Goal: Task Accomplishment & Management: Complete application form

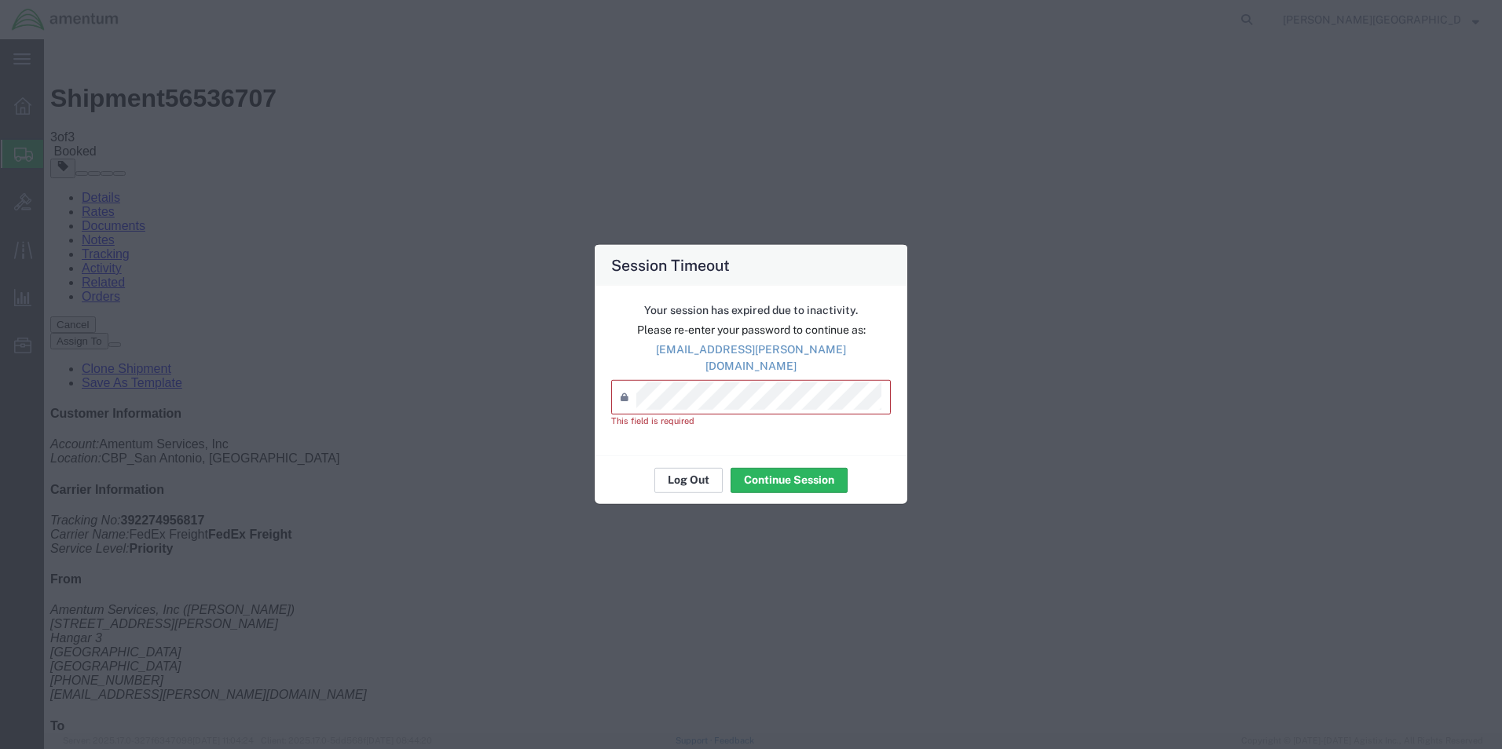
click at [673, 473] on button "Log Out" at bounding box center [688, 479] width 68 height 25
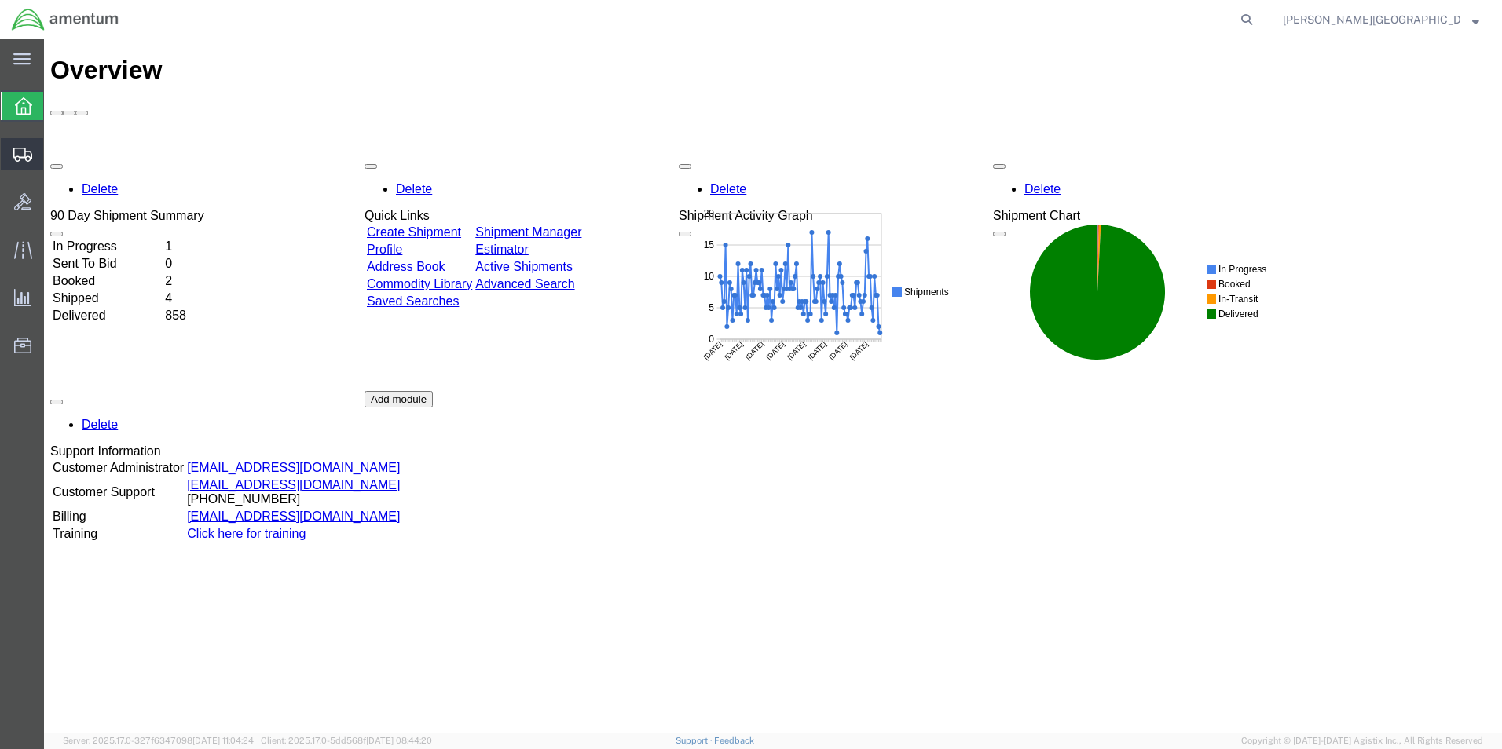
click at [0, 0] on span "Create Shipment" at bounding box center [0, 0] width 0 height 0
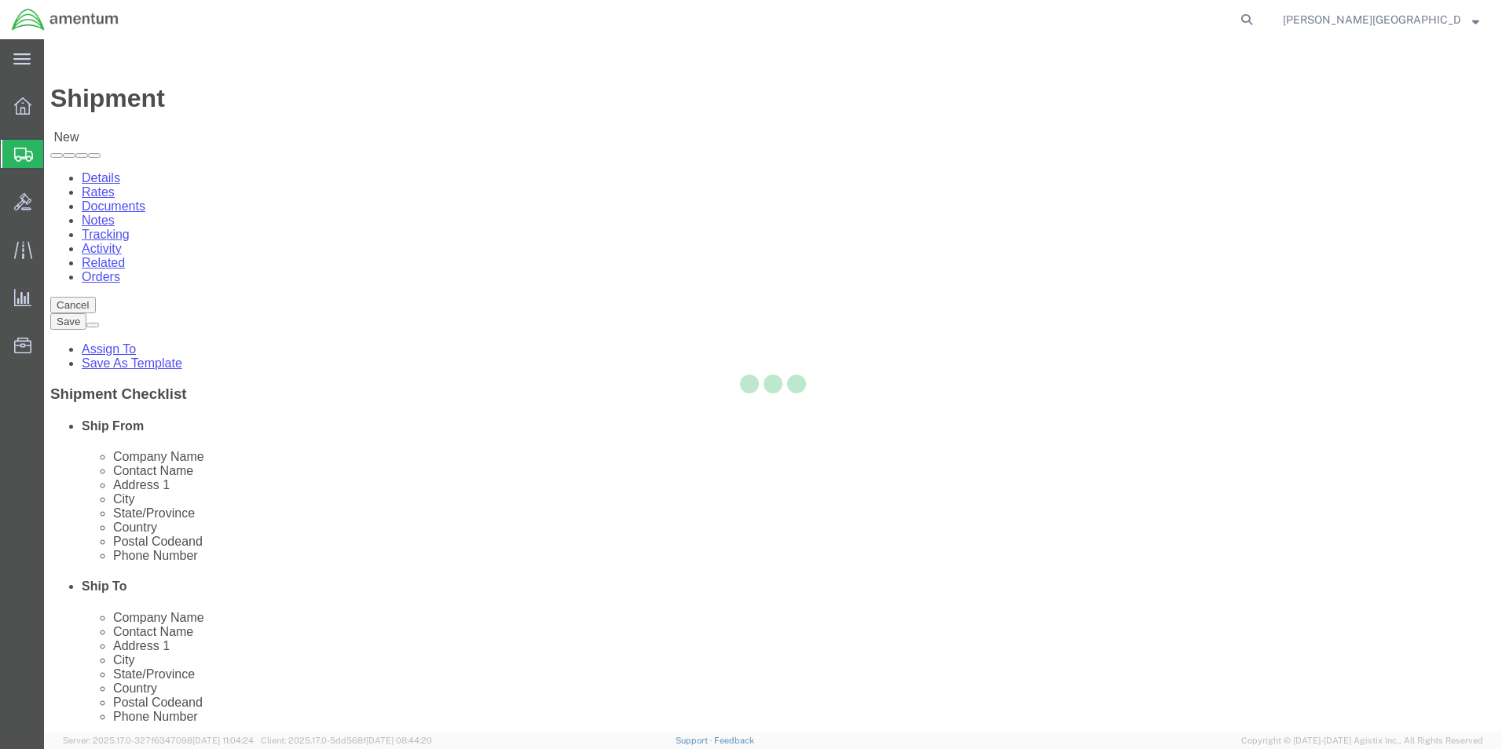
select select
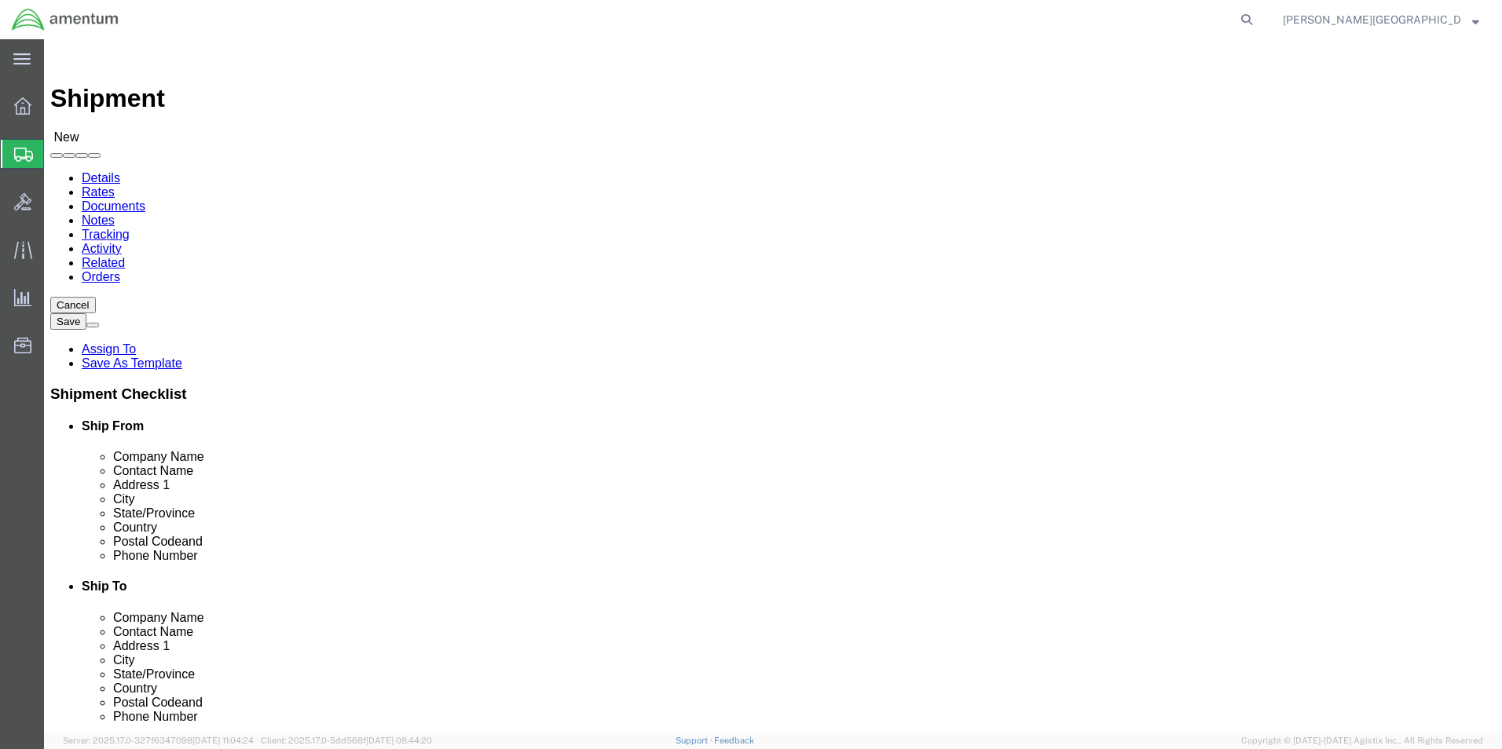
scroll to position [3142, 0]
select select "49940"
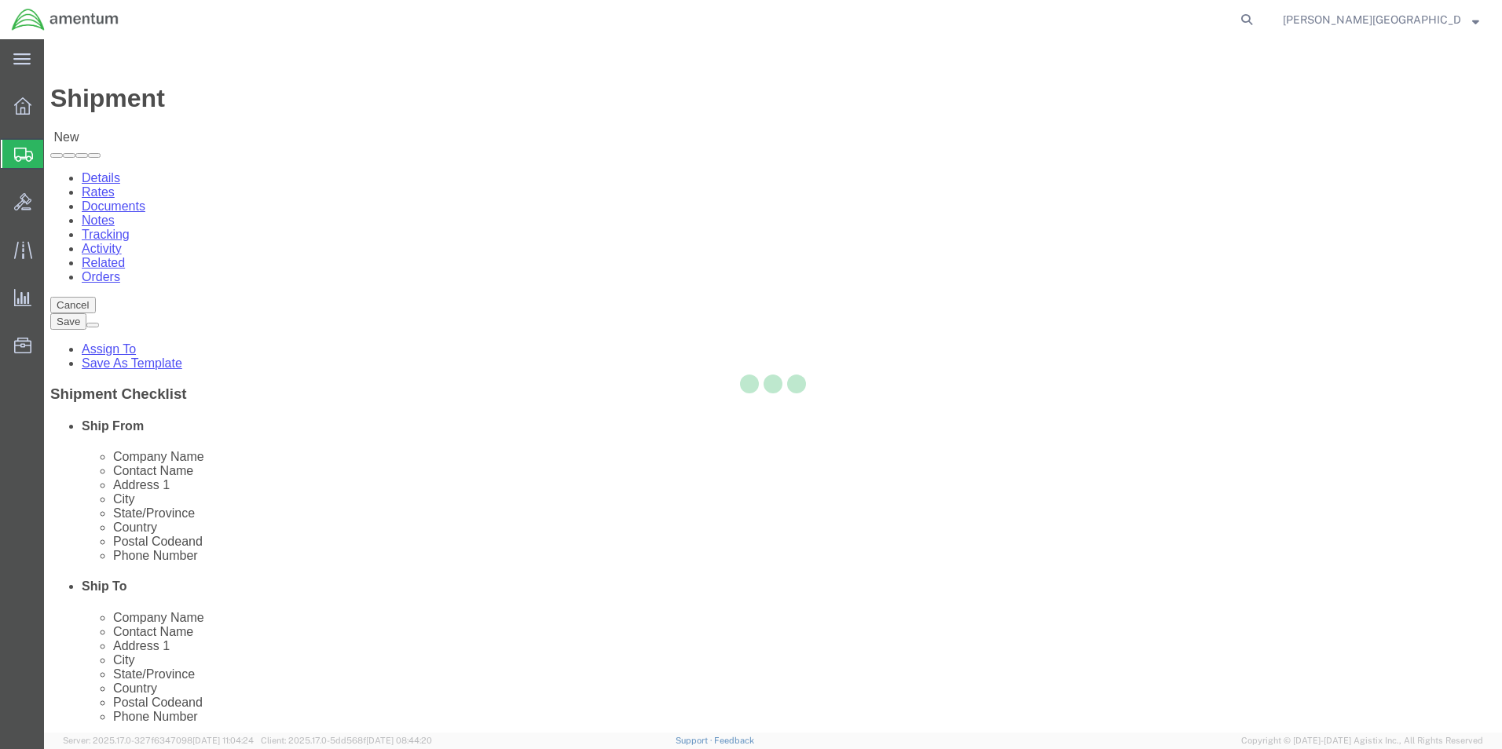
select select "TX"
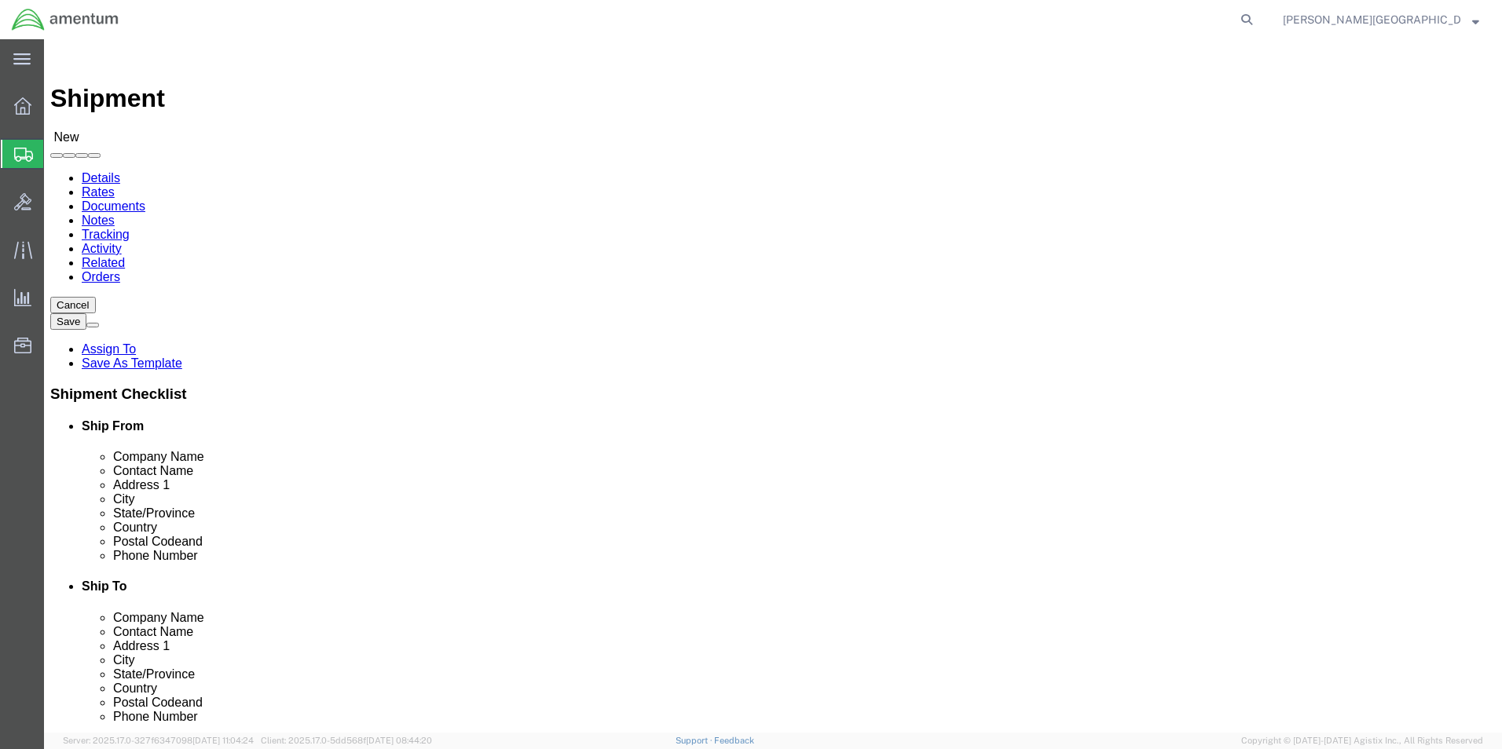
drag, startPoint x: 307, startPoint y: 537, endPoint x: 229, endPoint y: 533, distance: 78.7
click div
type input "956-726-5139"
click input "text"
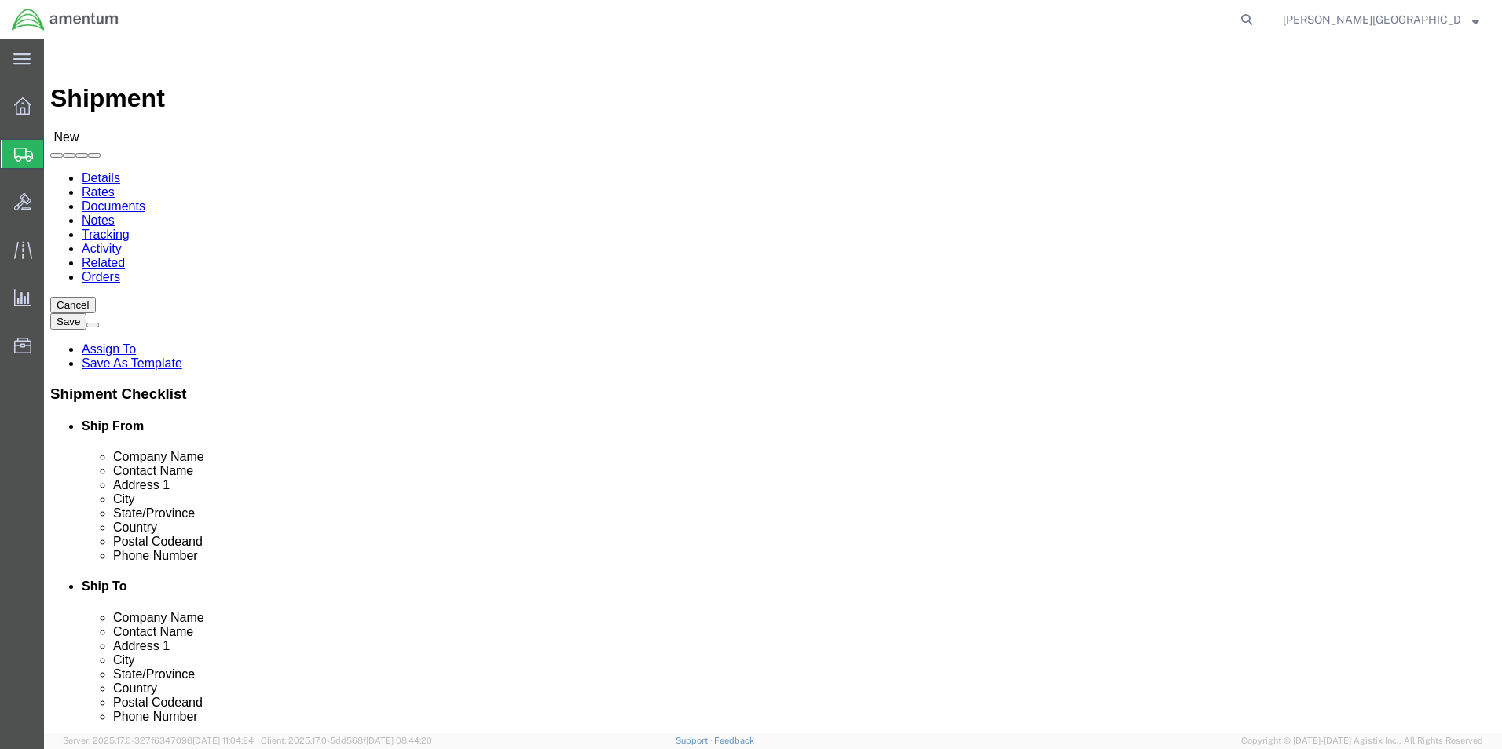
click input "Tesla"
type input "Tesla Industries Inc."
click input "text"
type input "109 Centerpoint Boulevard"
click input "text"
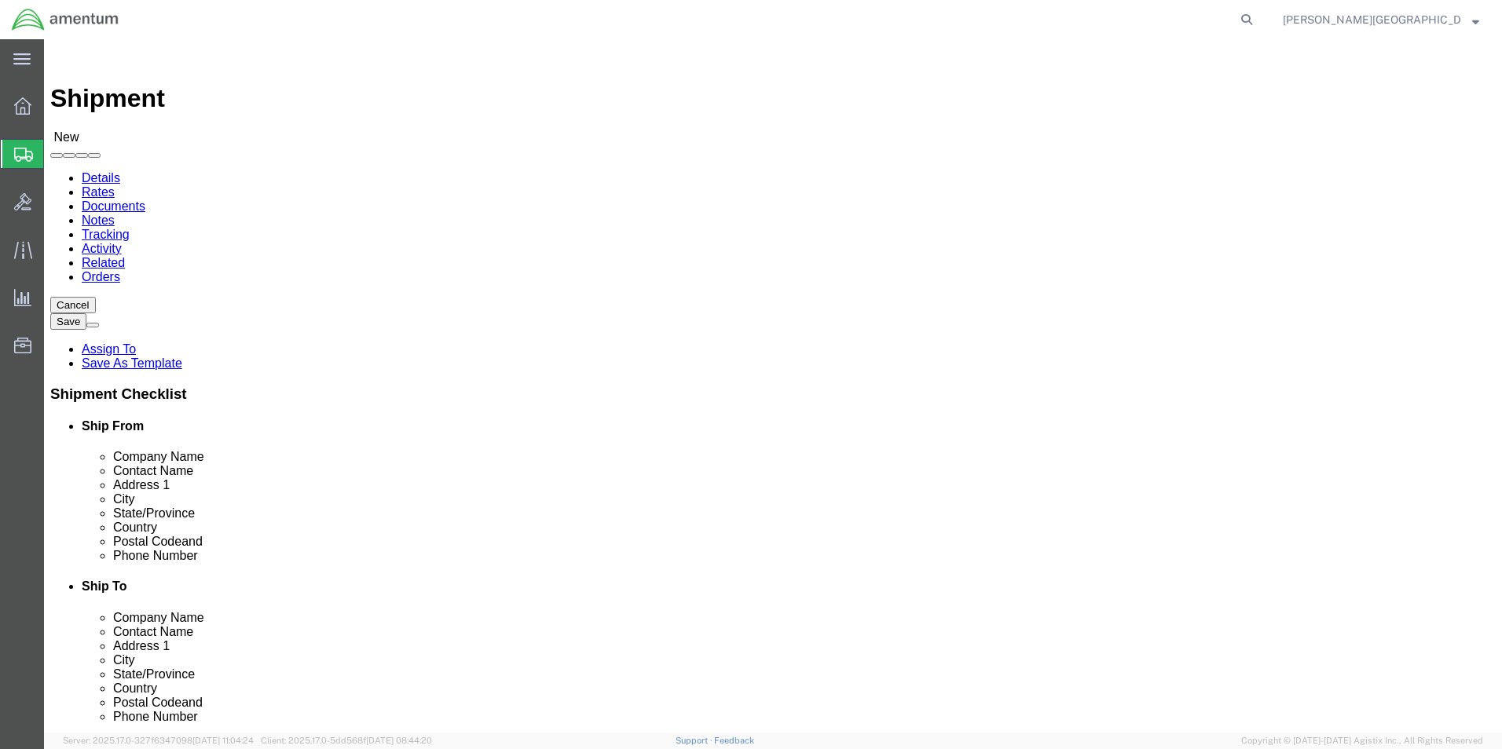
type input "New Castle"
click input "Postal Code"
type input "19720"
click input "text"
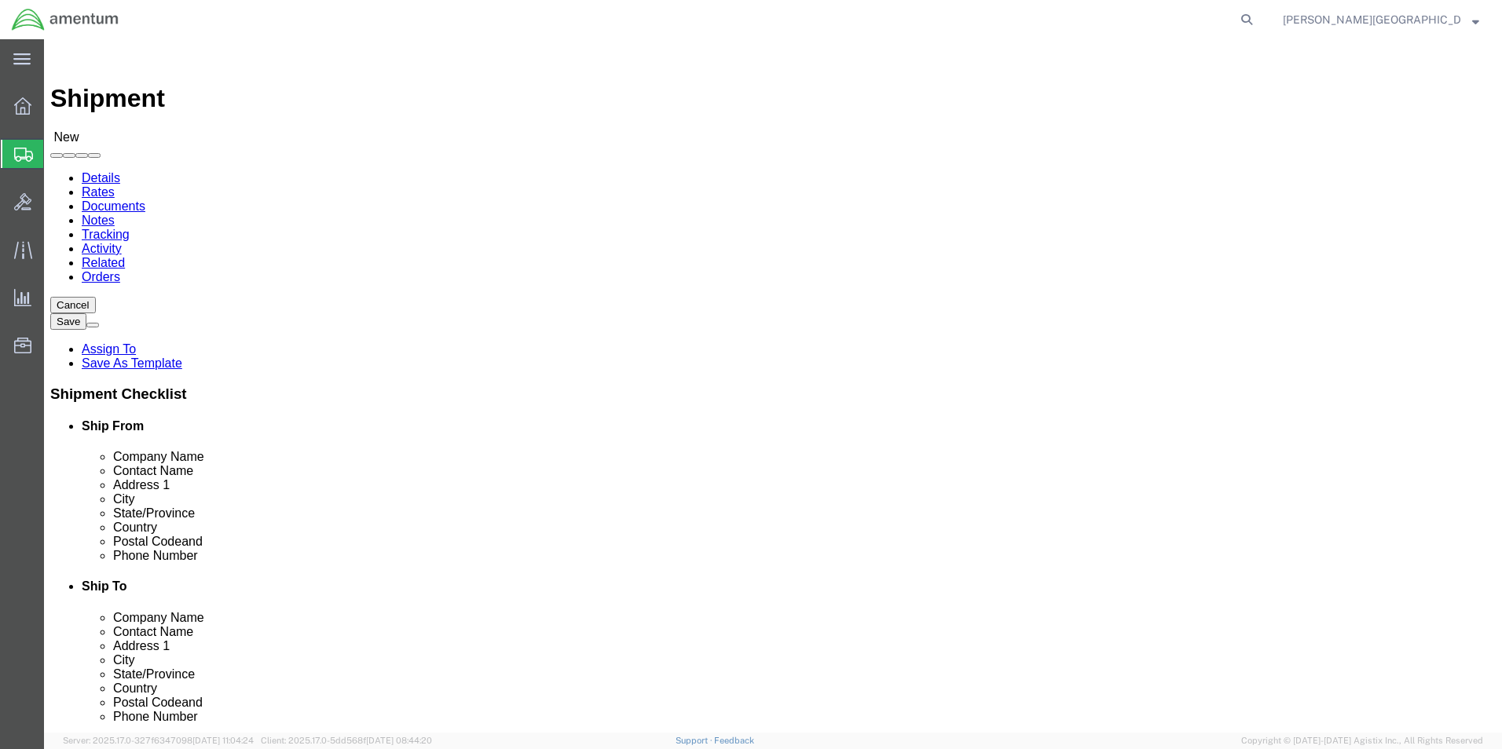
paste input "302-324-8910"
type input "302-324-8910"
click input "text"
paste input ": J.Sanchez@teslaind.com"
type input ": J.Sanchez@teslaind.com"
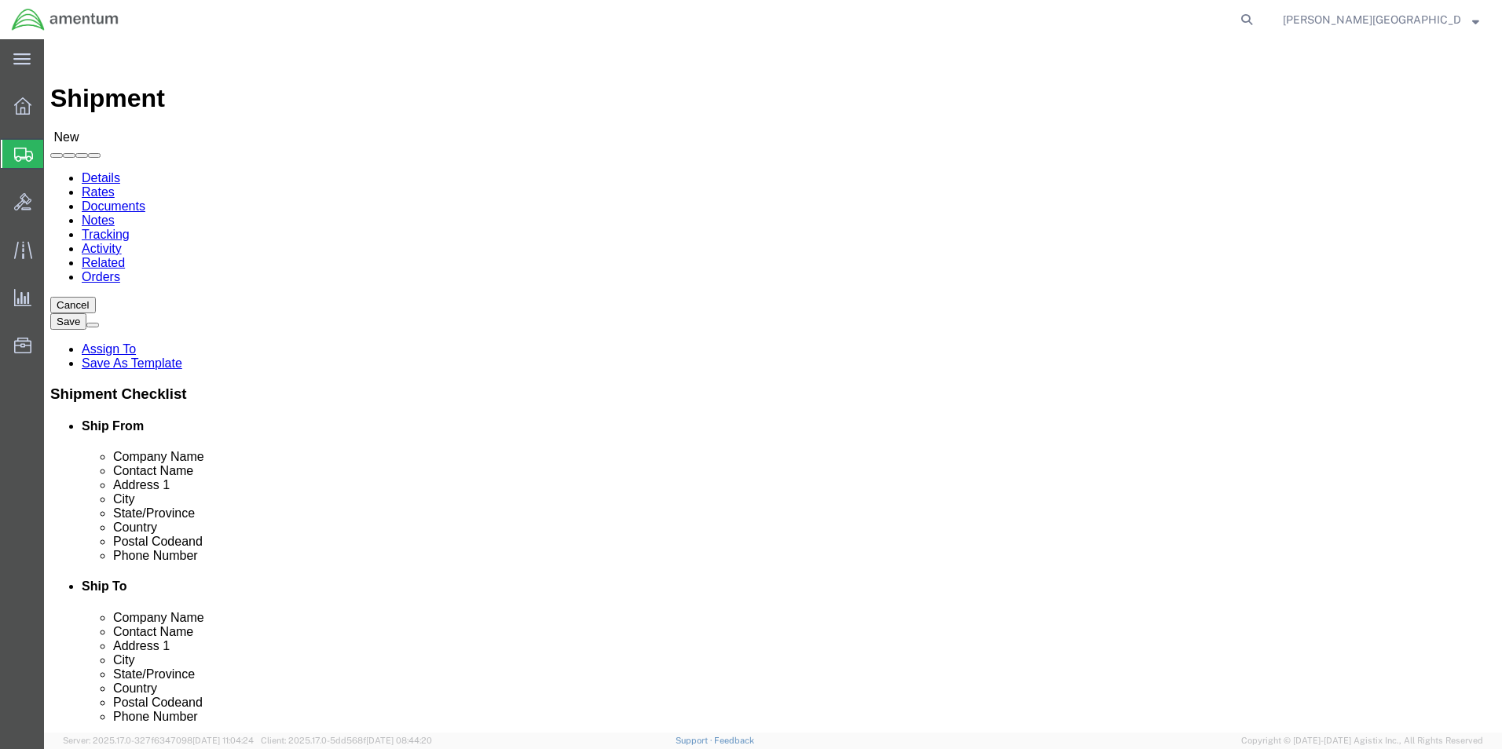
click div "Location My Profile Location 1002-4122-6 1006-5256-0 1026-8910-0 1281-0560-3 13…"
type input "Jennifer Sanchez"
click input "text"
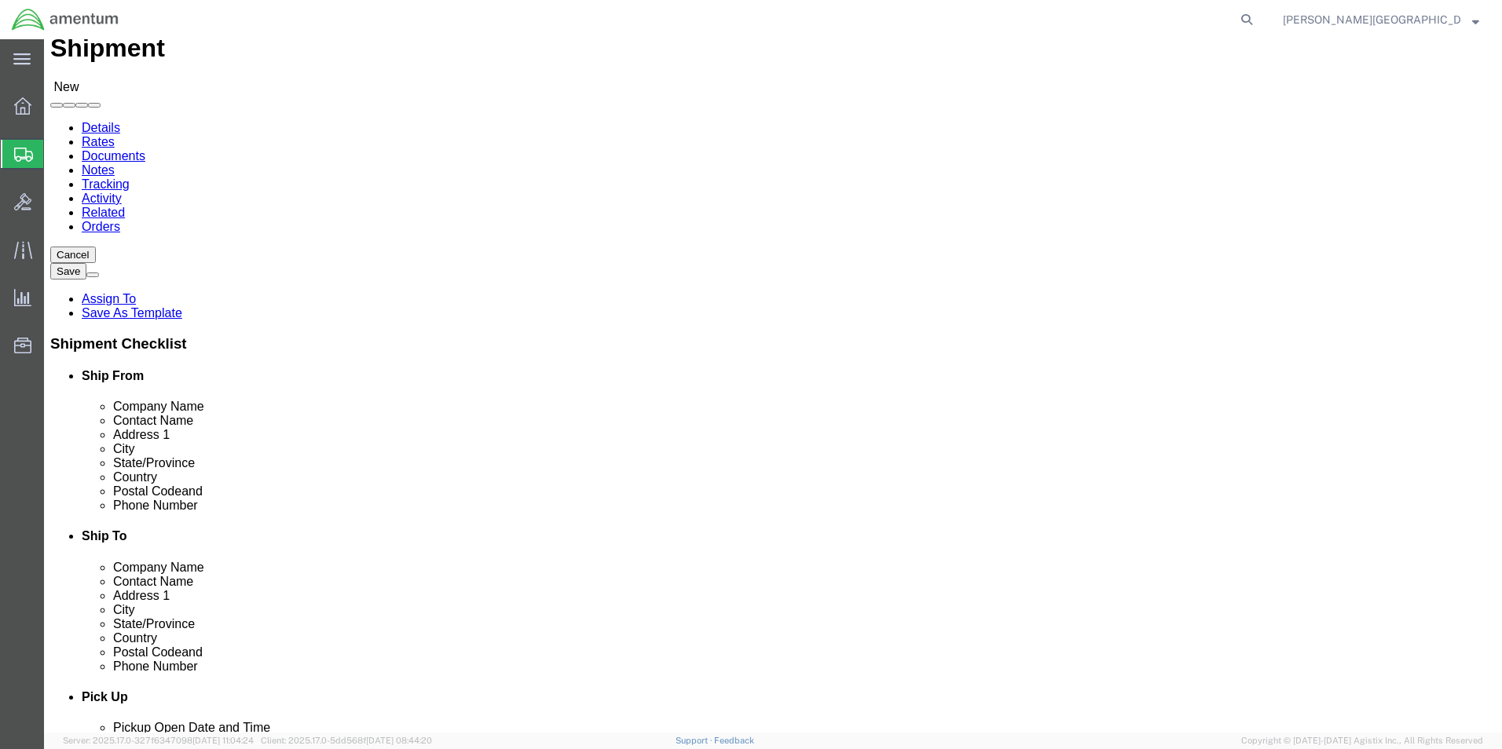
scroll to position [79, 0]
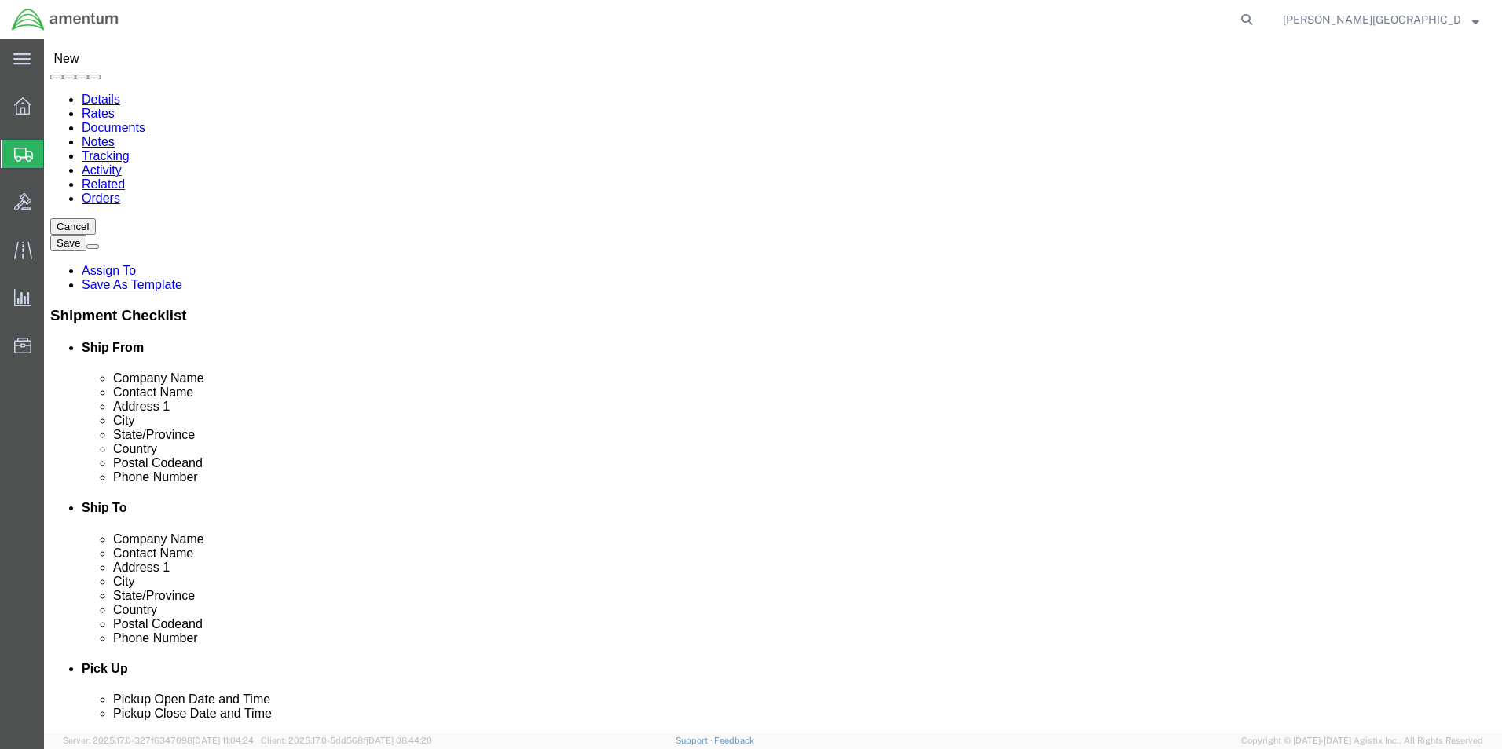
click input ": J.Sanchez@teslaind.com"
click input "text"
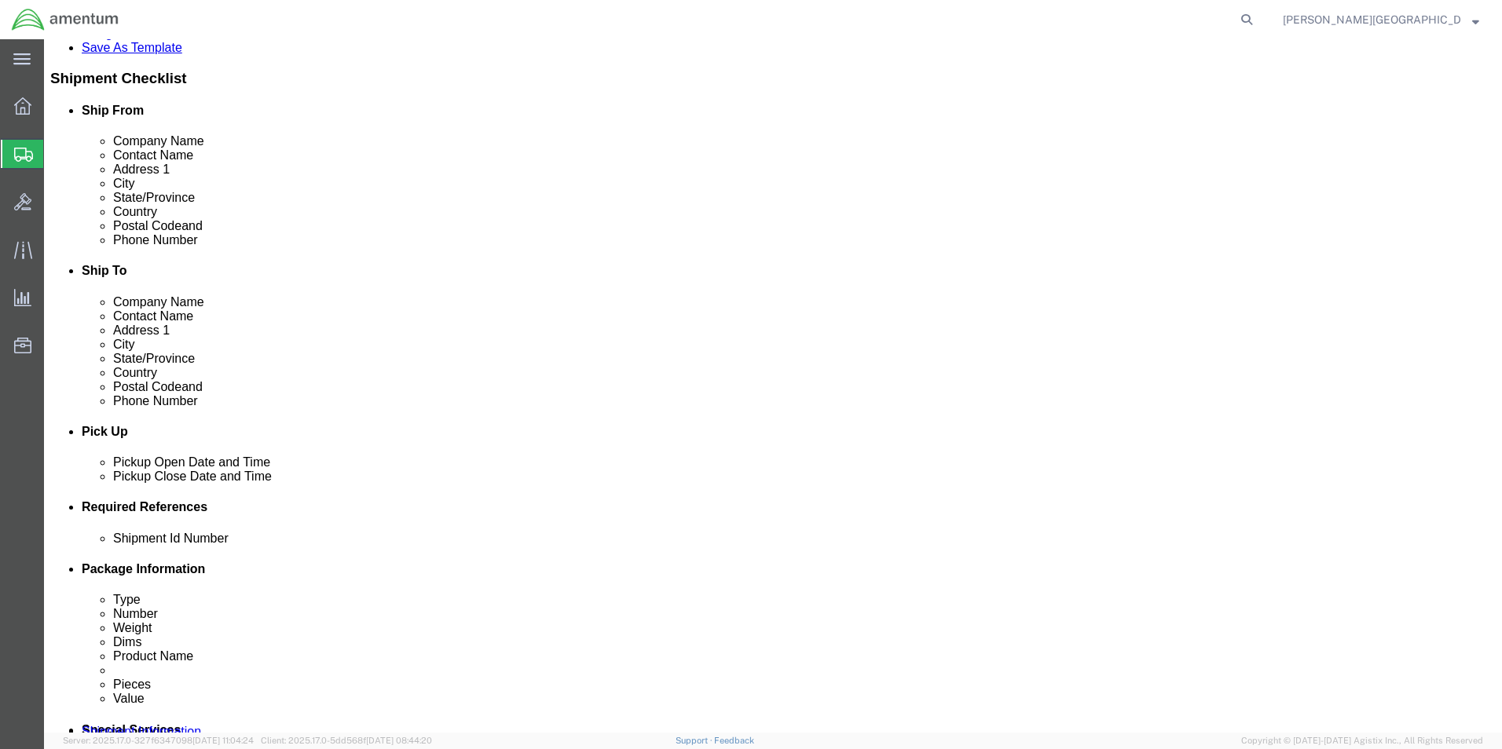
scroll to position [314, 0]
click input ": j.sanchez@teslaind.com"
click div "Pickup Date: Pickup Start Date Pickup Start Time Pickup Open Date and Time Aug …"
click div "Pickup Date and Time"
click input ":j.sanchez@teslaind.com"
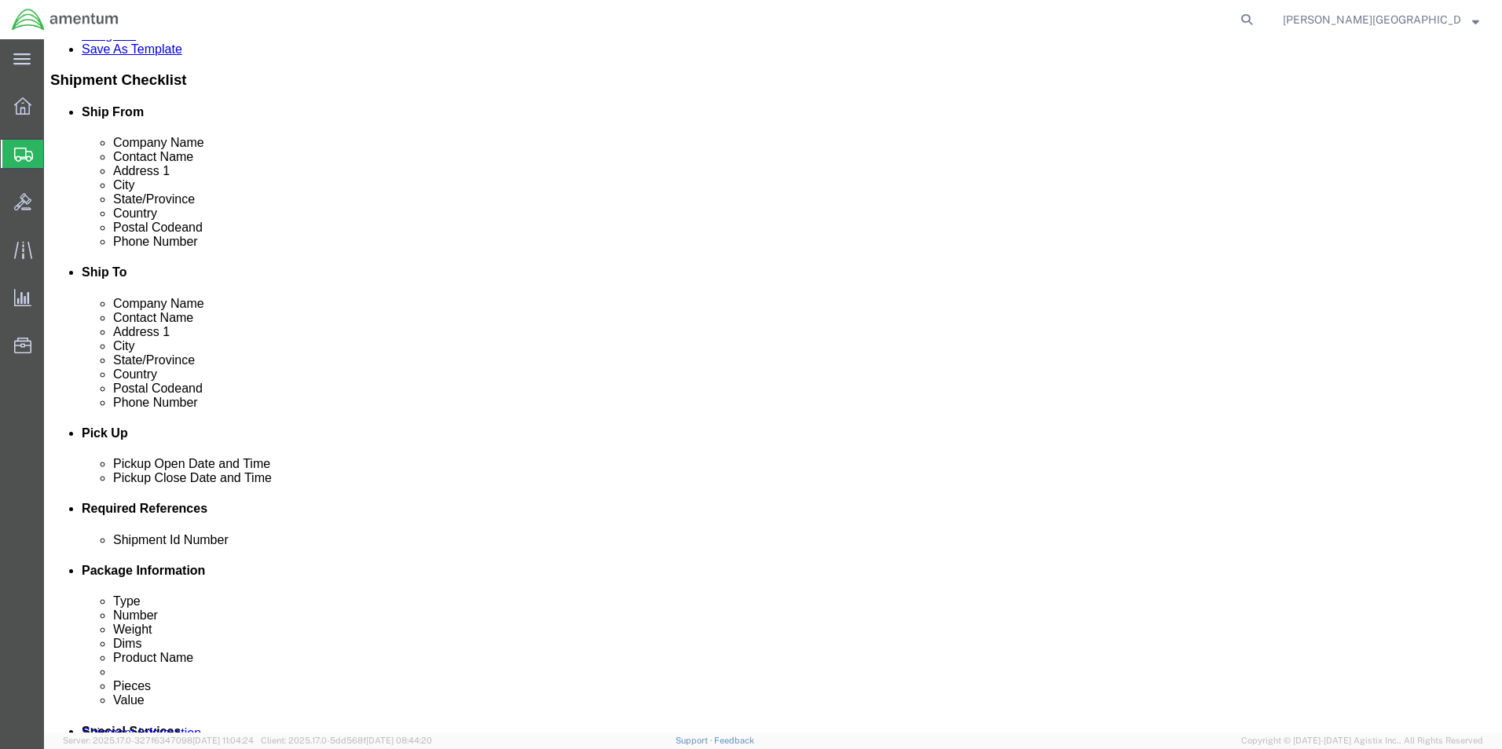
type input ":"
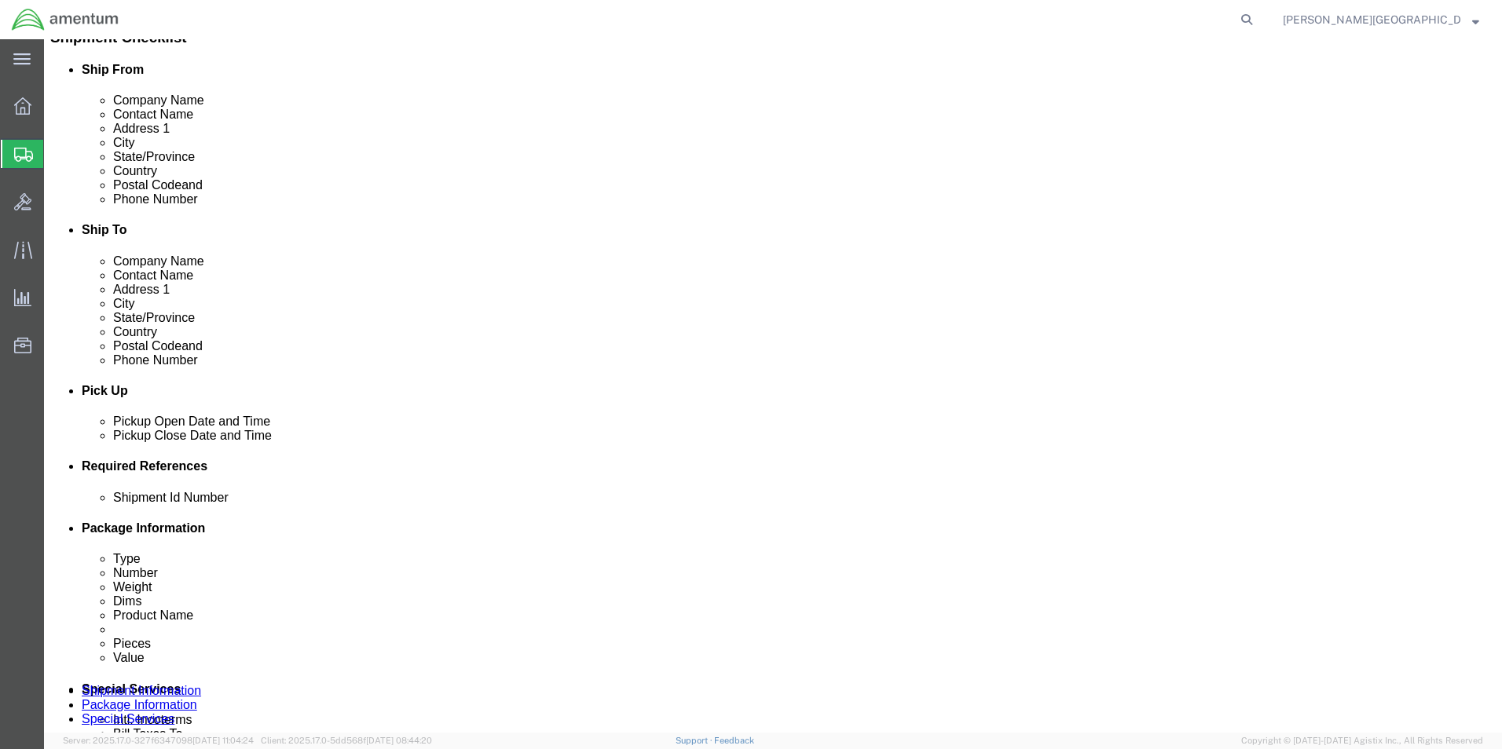
scroll to position [248, 0]
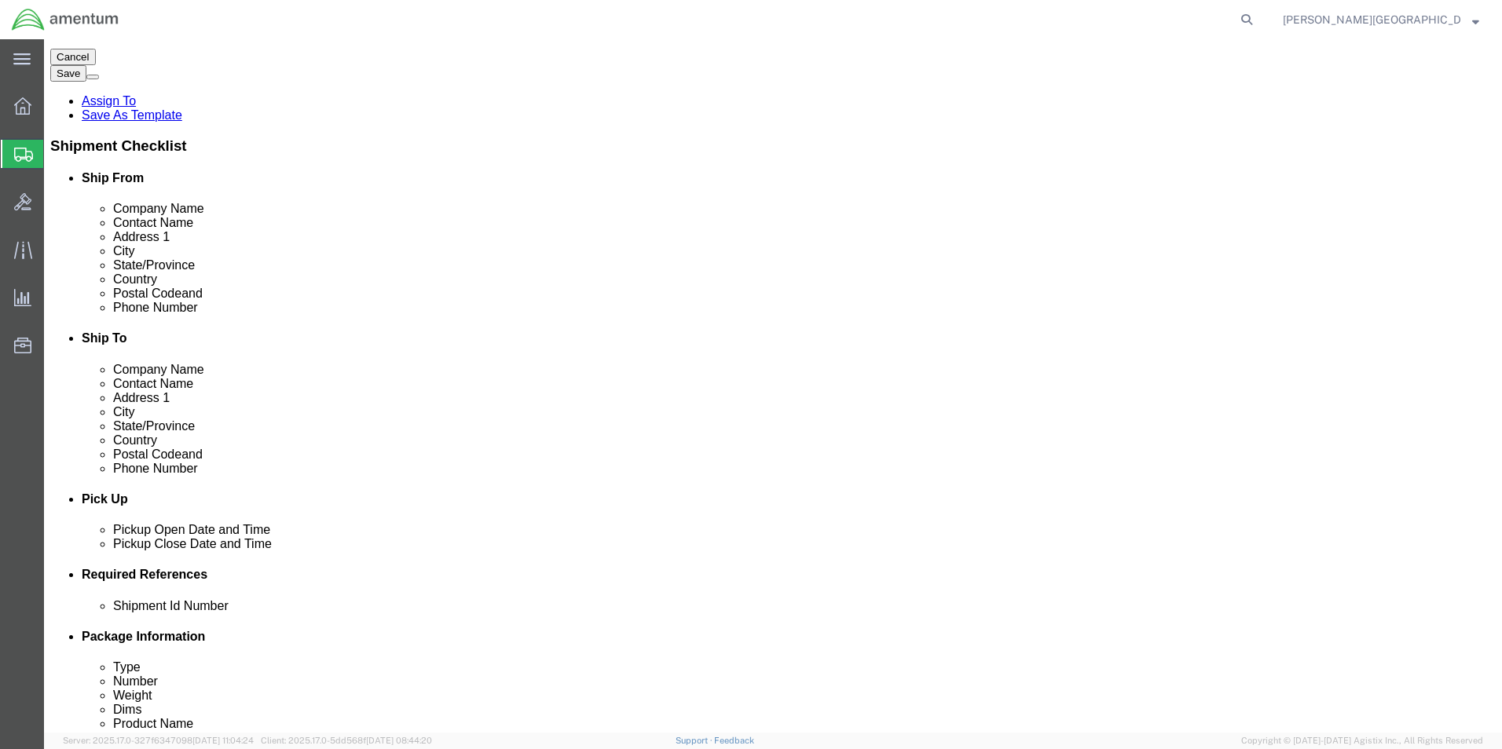
paste input ": J.Sanchez@teslaind.com"
type input "J.Sanchez@teslaind.com"
click div
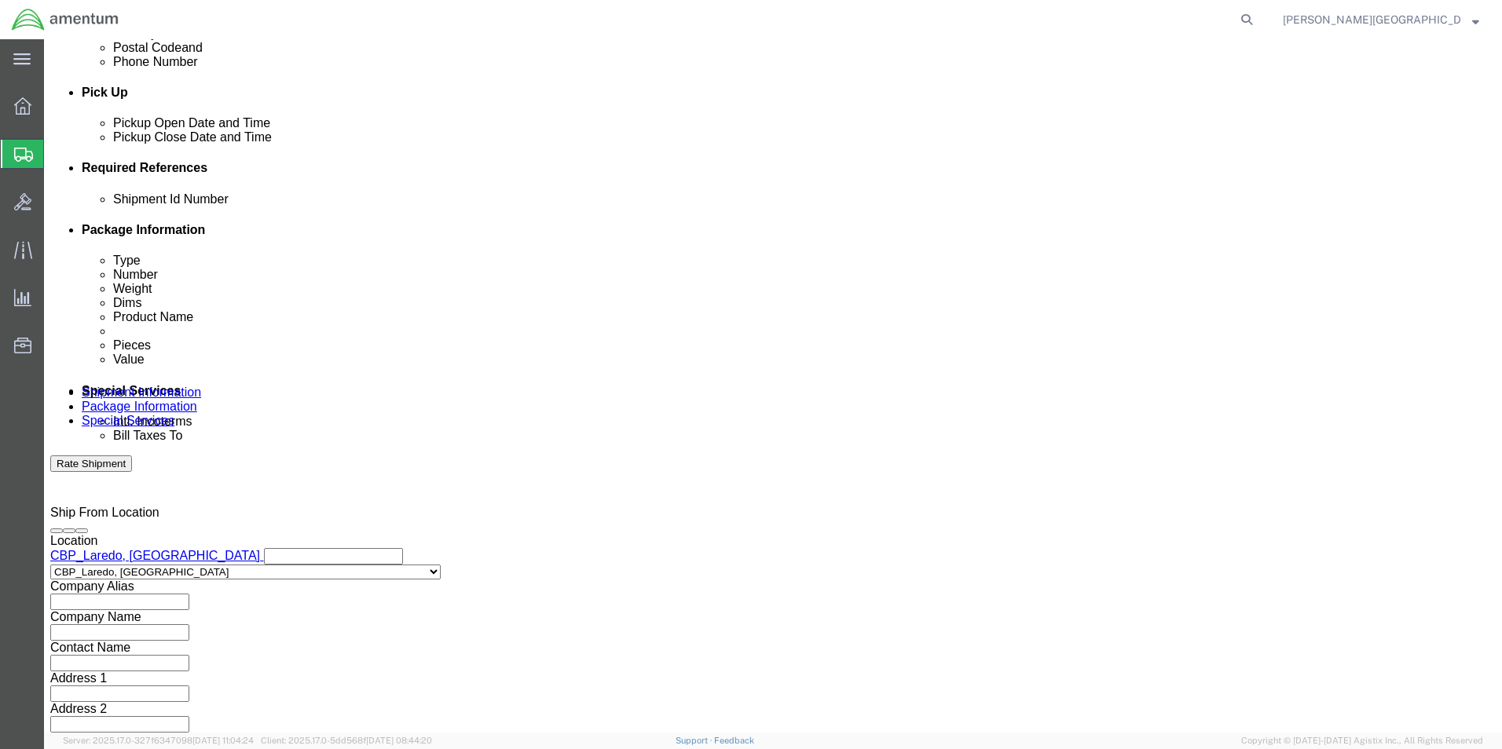
click div "Shipping Mode (Optional)"
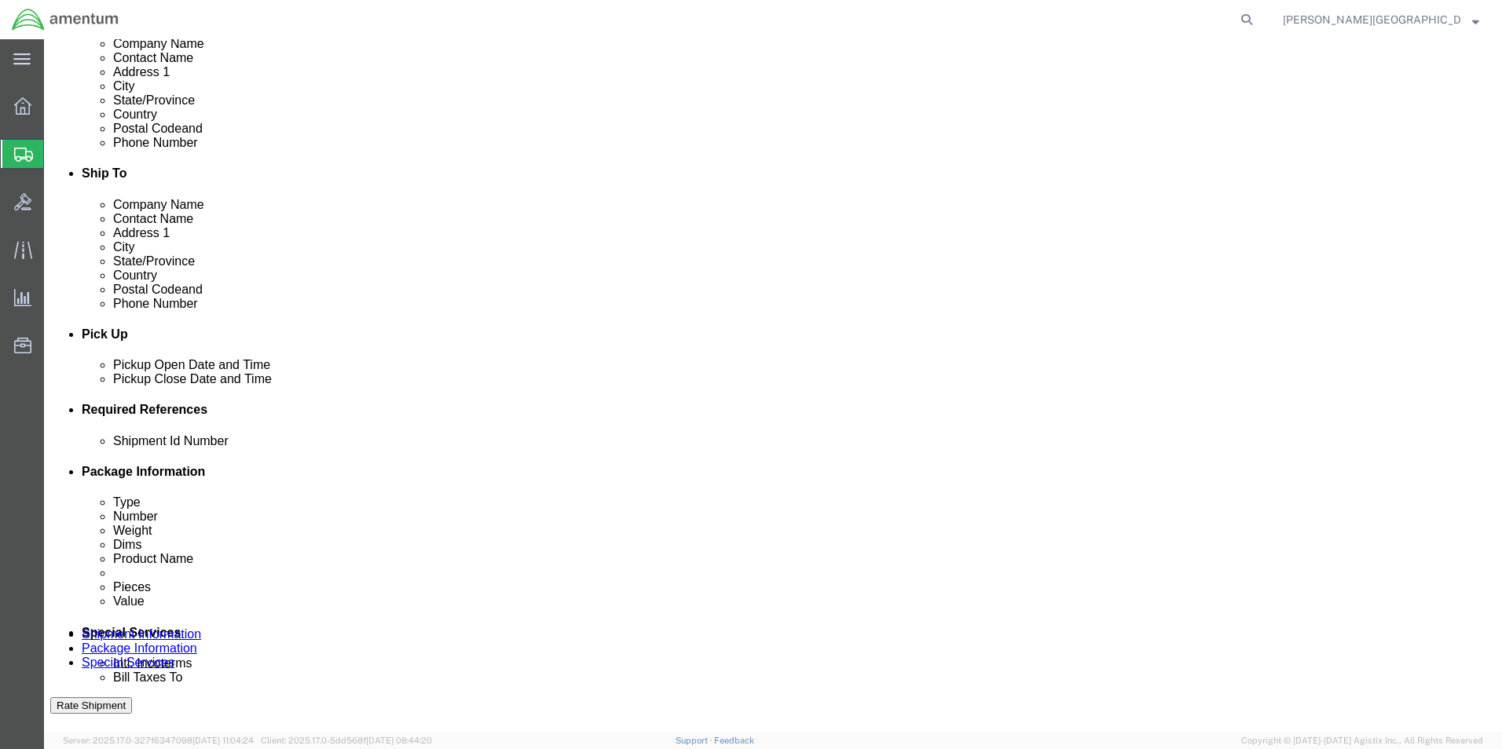
scroll to position [419, 0]
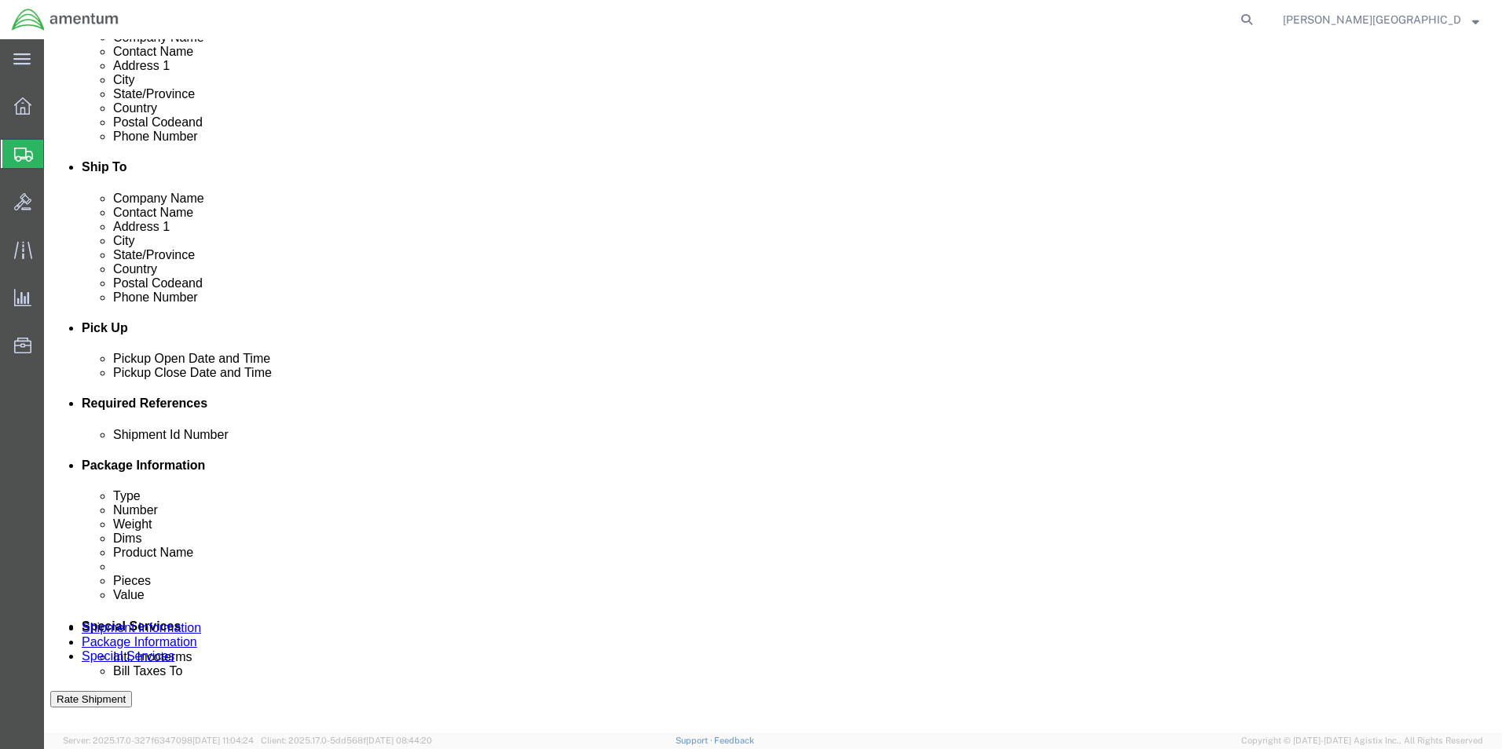
click div "Aug 19 2025 1:00 PM"
type input "3:00 PM"
click button "Apply"
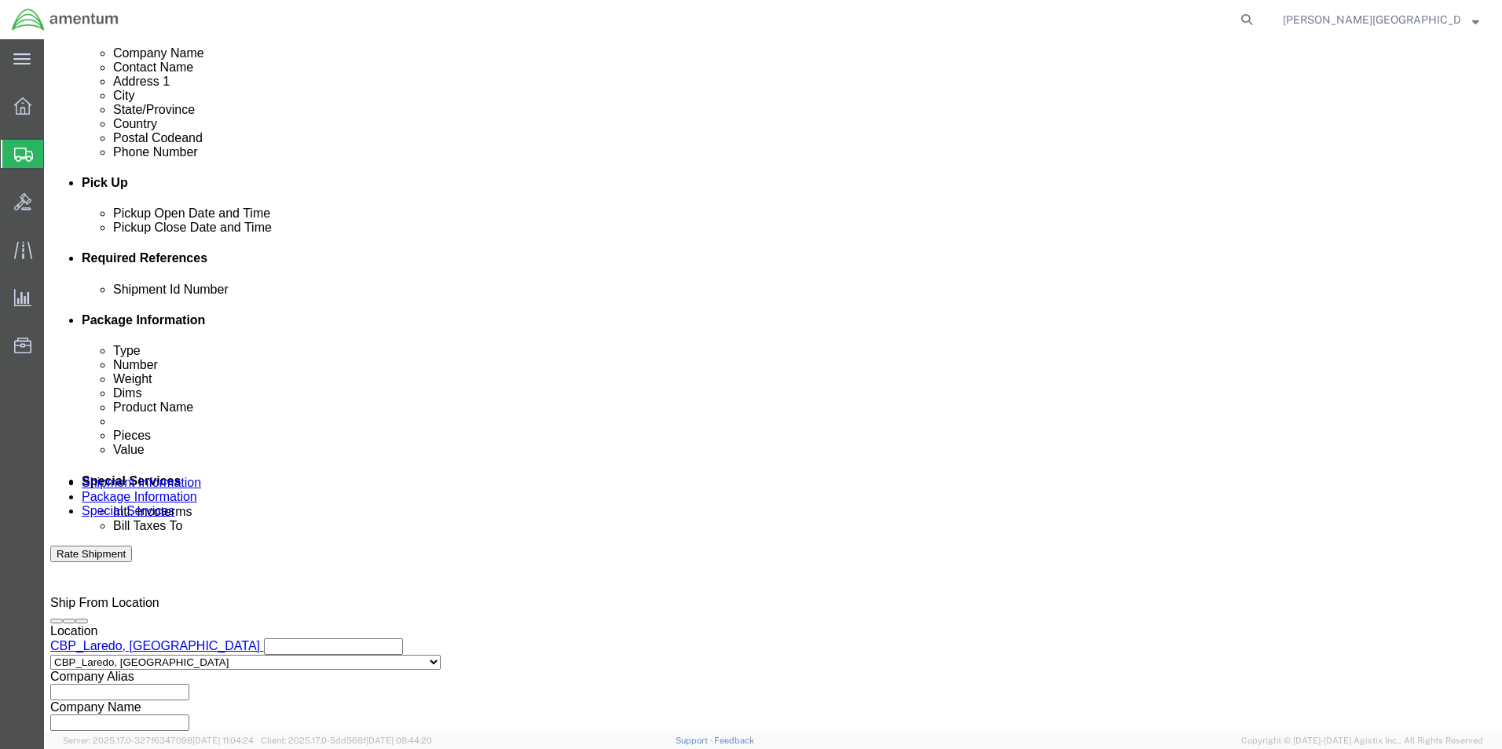
scroll to position [577, 0]
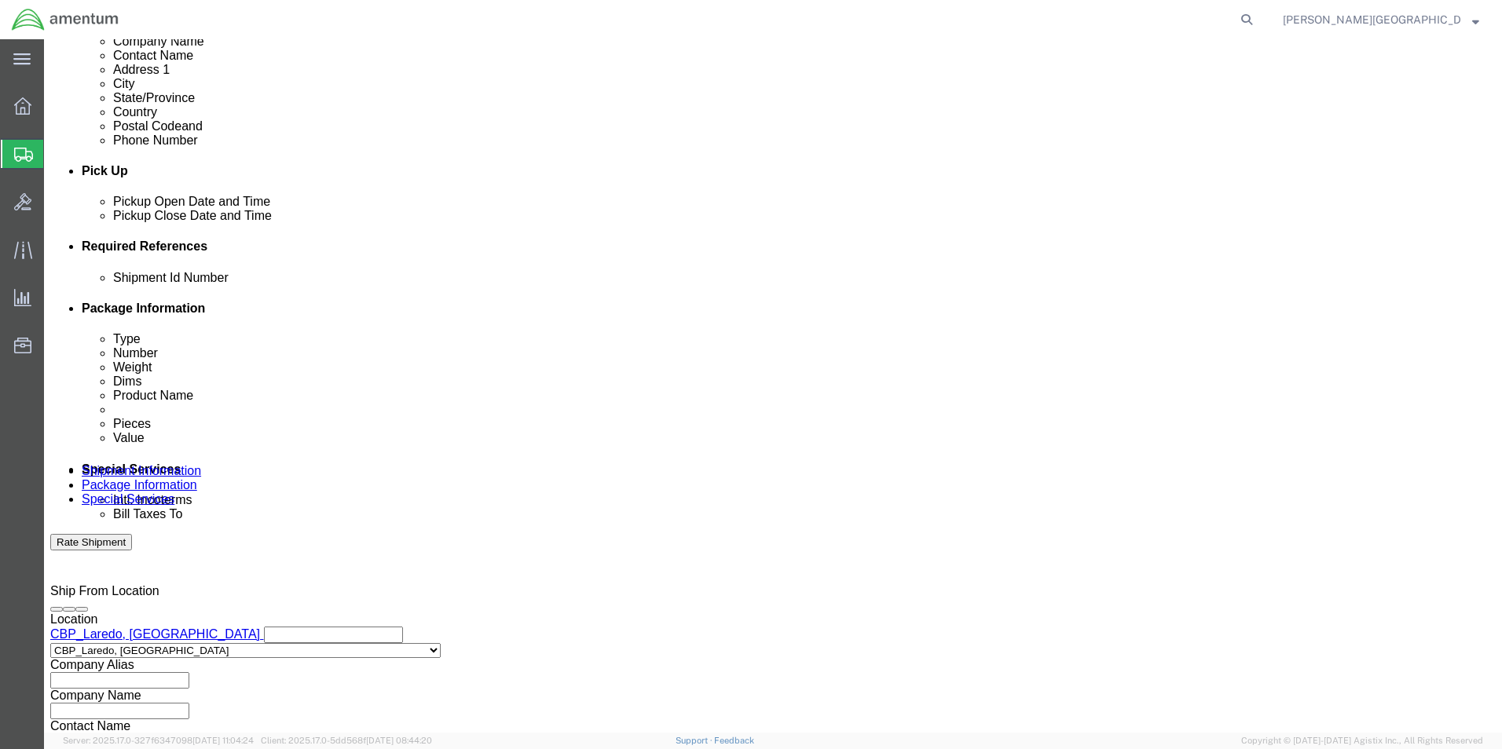
click button "Add reference"
click select "Select Account Type Activity ID Airline Appointment Number ASN Batch Request # …"
select select "DEPT"
click select "Select Account Type Activity ID Airline Appointment Number ASN Batch Request # …"
click input "text"
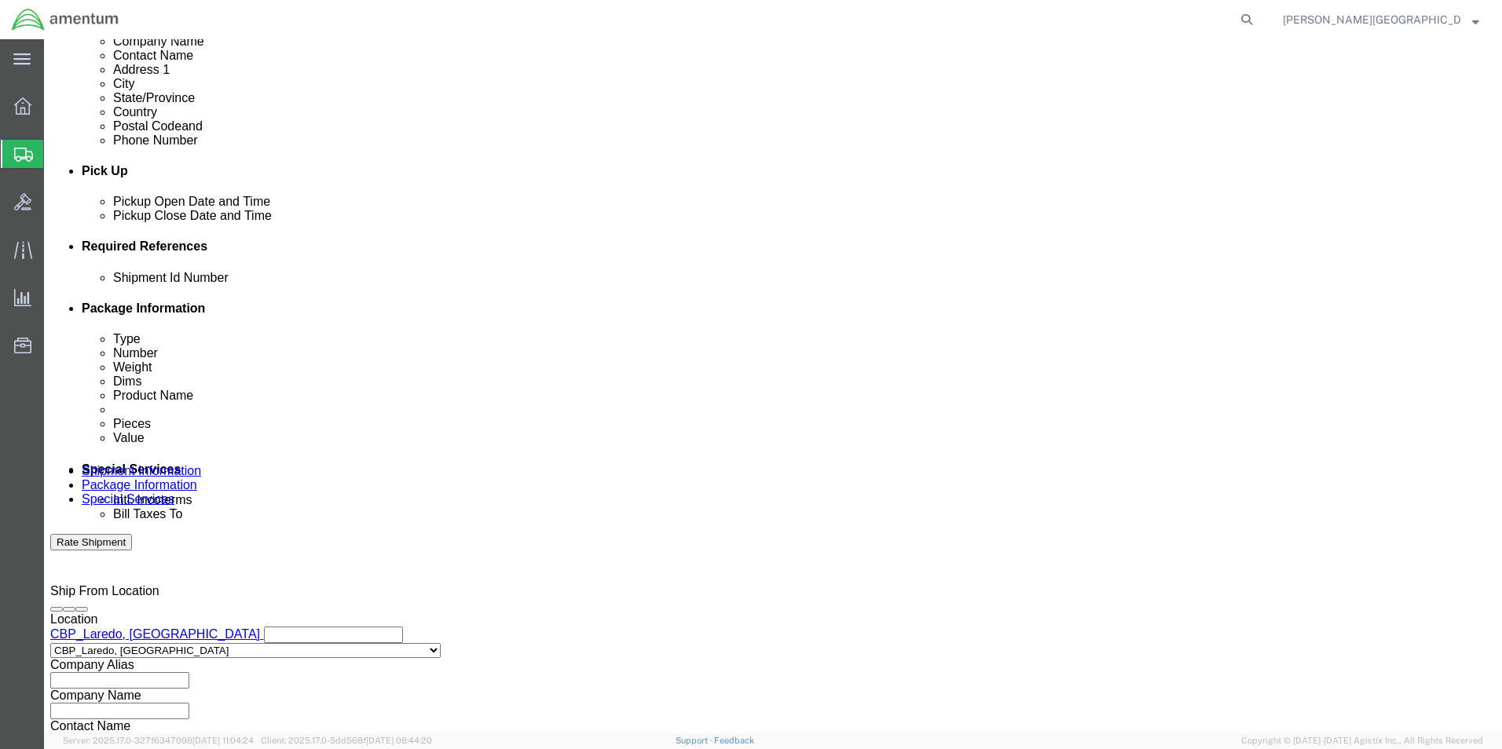
type input "Repair Department"
click button "Add reference"
click select "Select Account Type Activity ID Airline Appointment Number ASN Batch Request # …"
select select "PROJNUM"
click select "Select Account Type Activity ID Airline Appointment Number ASN Batch Request # …"
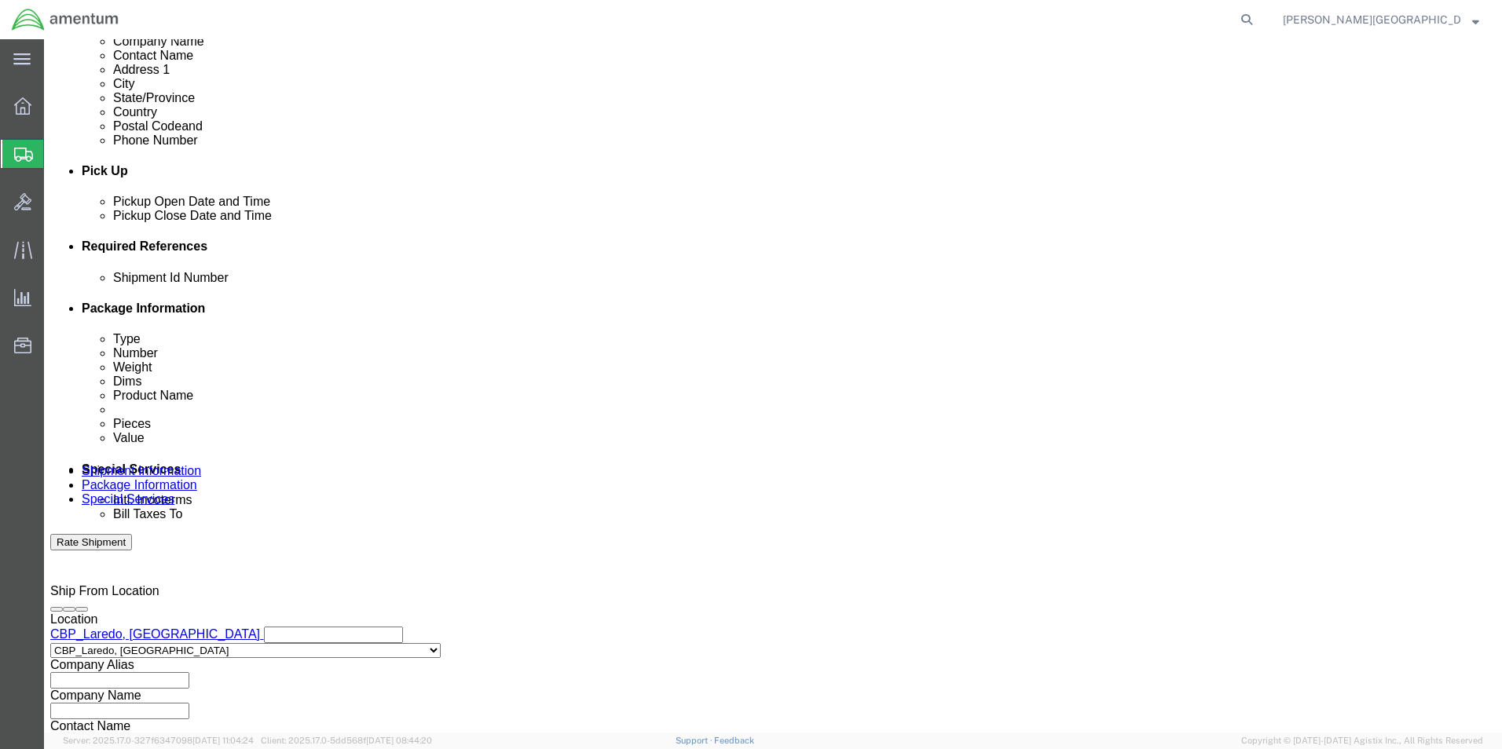
click input "text"
click input "6118.02.03.2219.000.LRT.0000"
type input "6118.03.03.2219.000.LRT.0000"
click button "Add reference"
click select "Select Account Type Activity ID Airline Appointment Number ASN Batch Request # …"
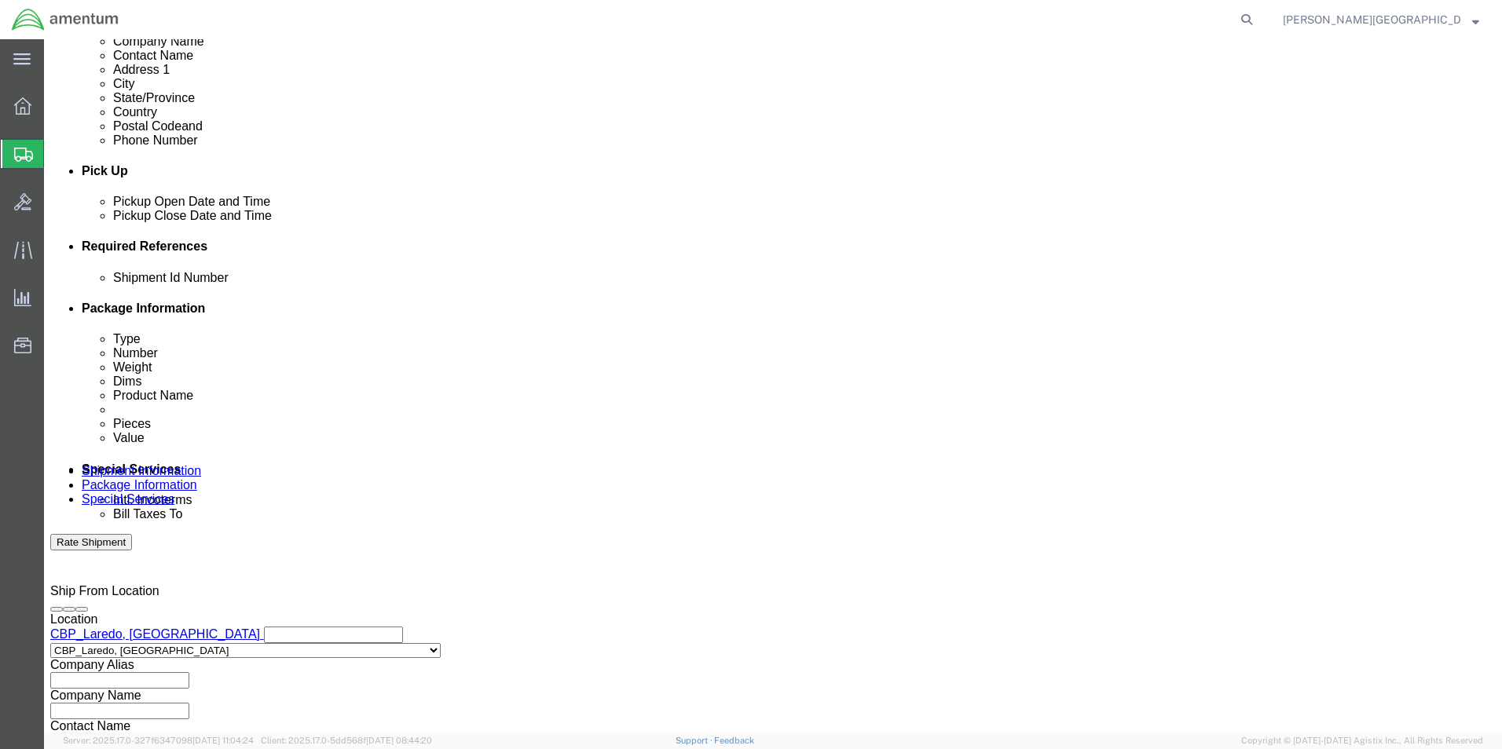
select select "CUSTREF"
click select "Select Account Type Activity ID Airline Appointment Number ASN Batch Request # …"
click input "text"
type input "PR#: 207829 Battery Power Supply"
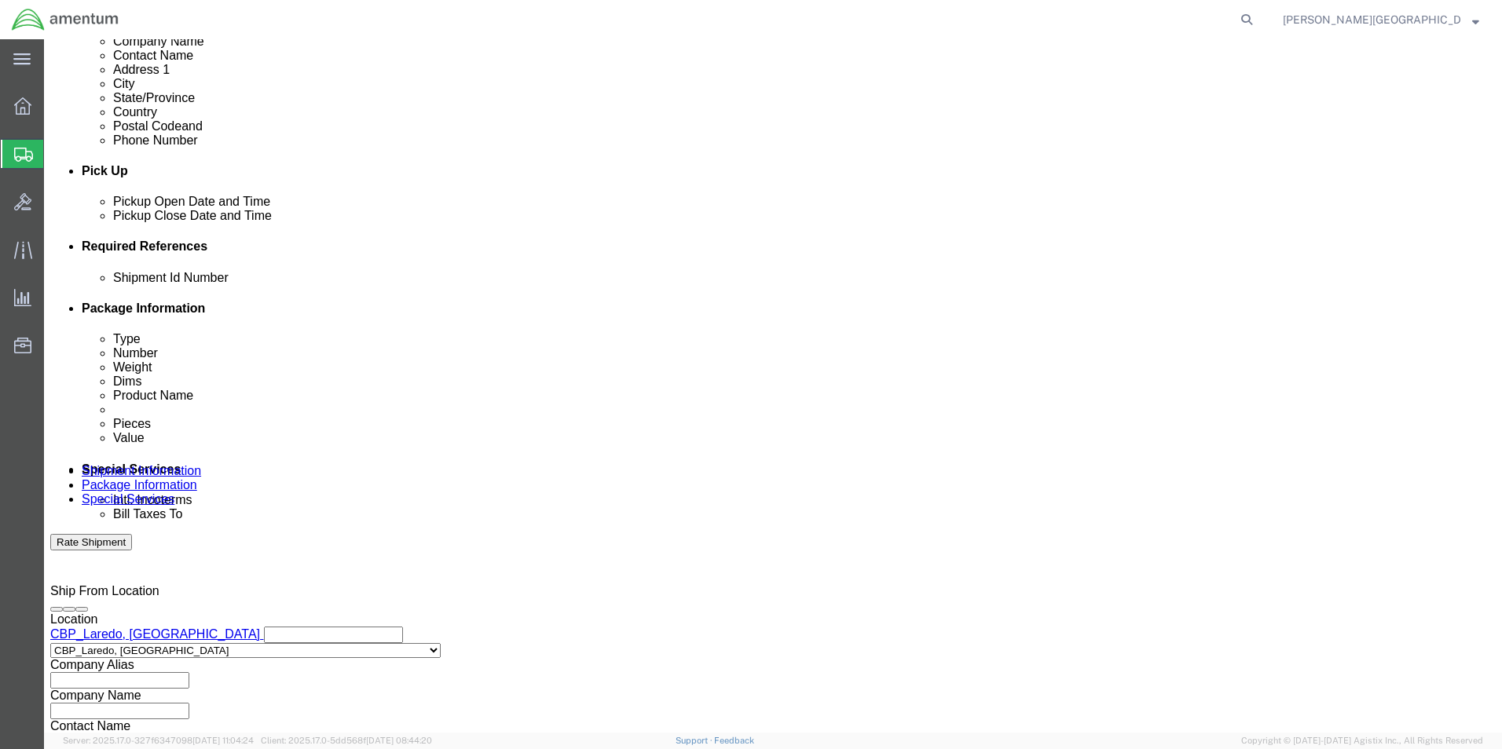
click input "text"
click div "Shipping Mode (Optional)"
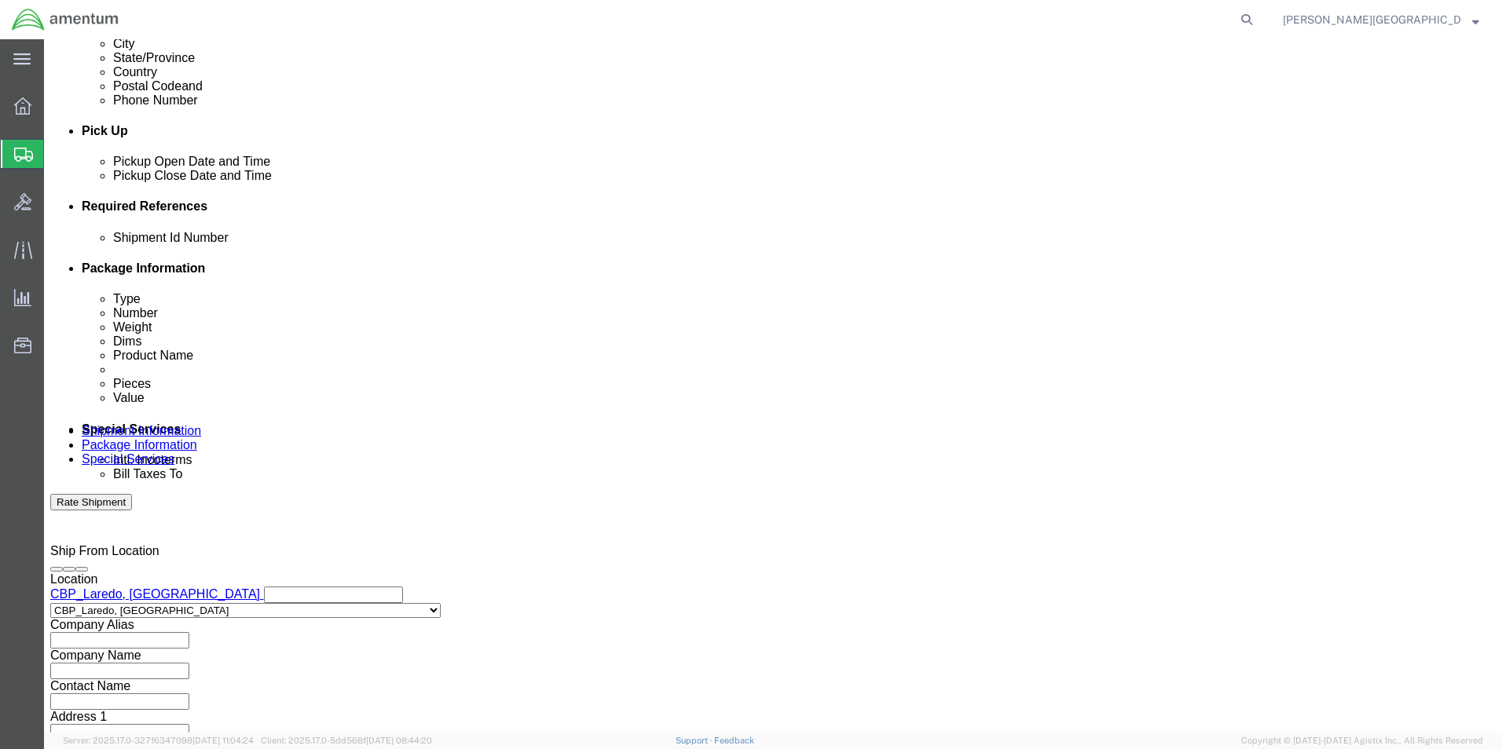
scroll to position [655, 0]
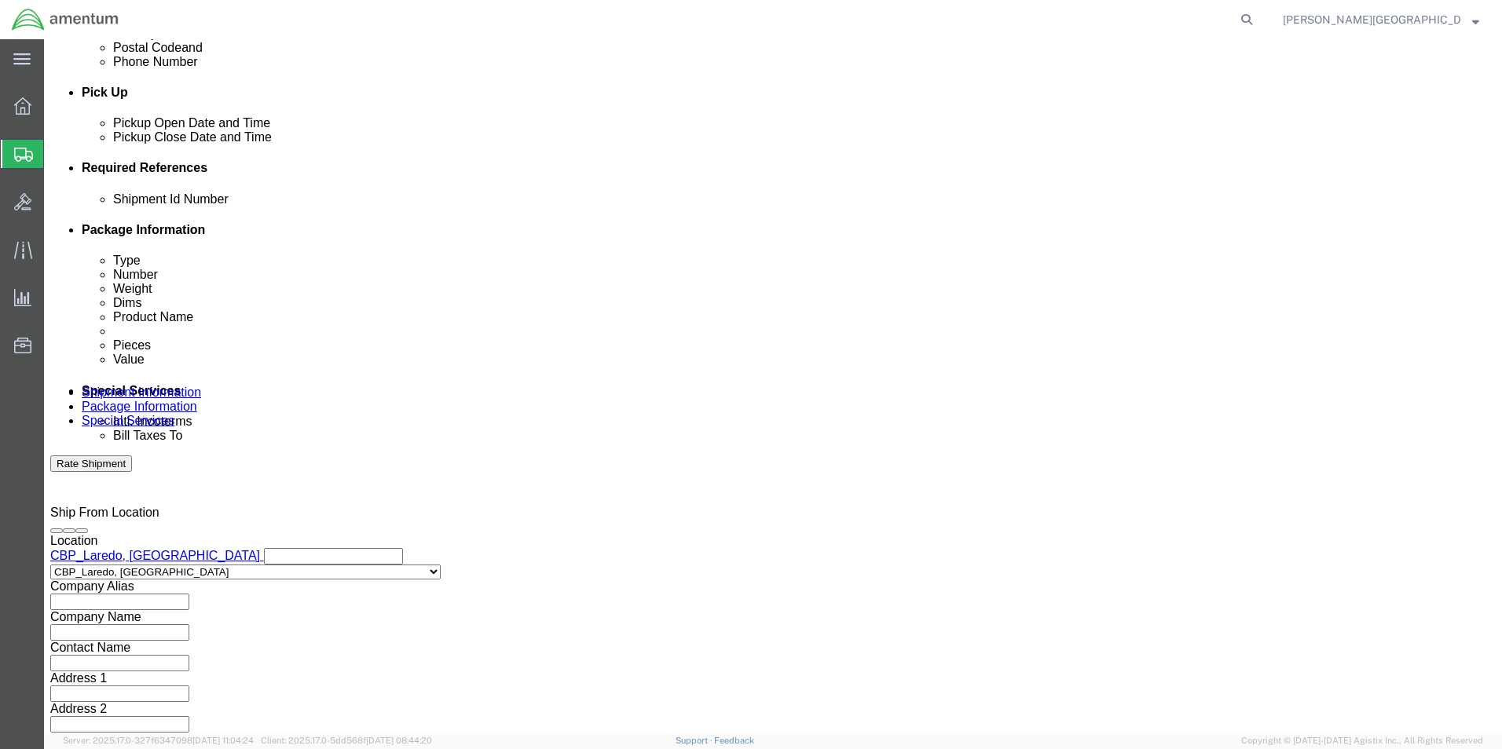
click select "Select Air Less than Truckload Multi-Leg Ocean Freight Rail Small Parcel Truckl…"
select select "LTL"
click select "Select Air Less than Truckload Multi-Leg Ocean Freight Rail Small Parcel Truckl…"
drag, startPoint x: 222, startPoint y: 614, endPoint x: 178, endPoint y: 575, distance: 59.0
click select "Select Straight Truck"
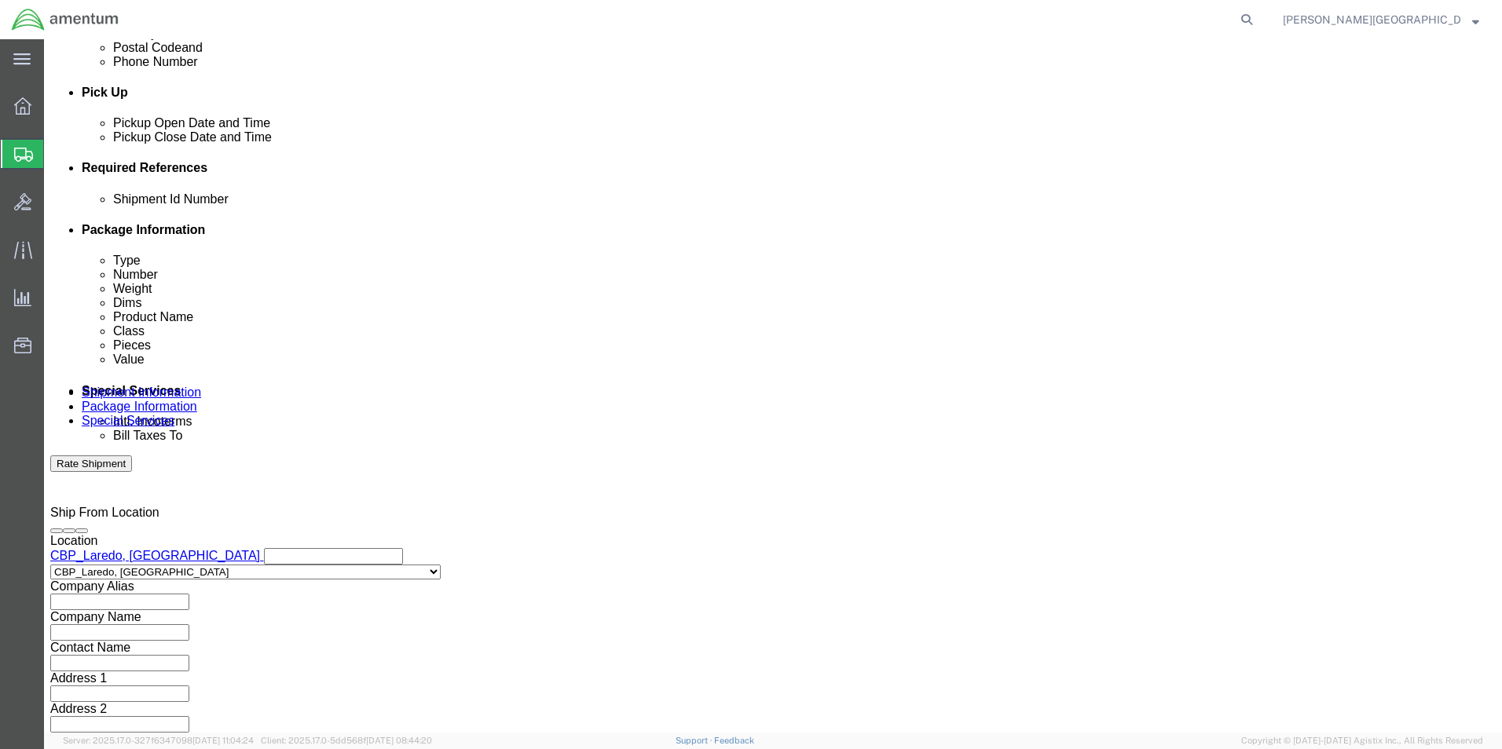
select select "STTR"
click select "Select Straight Truck"
click button "Continue"
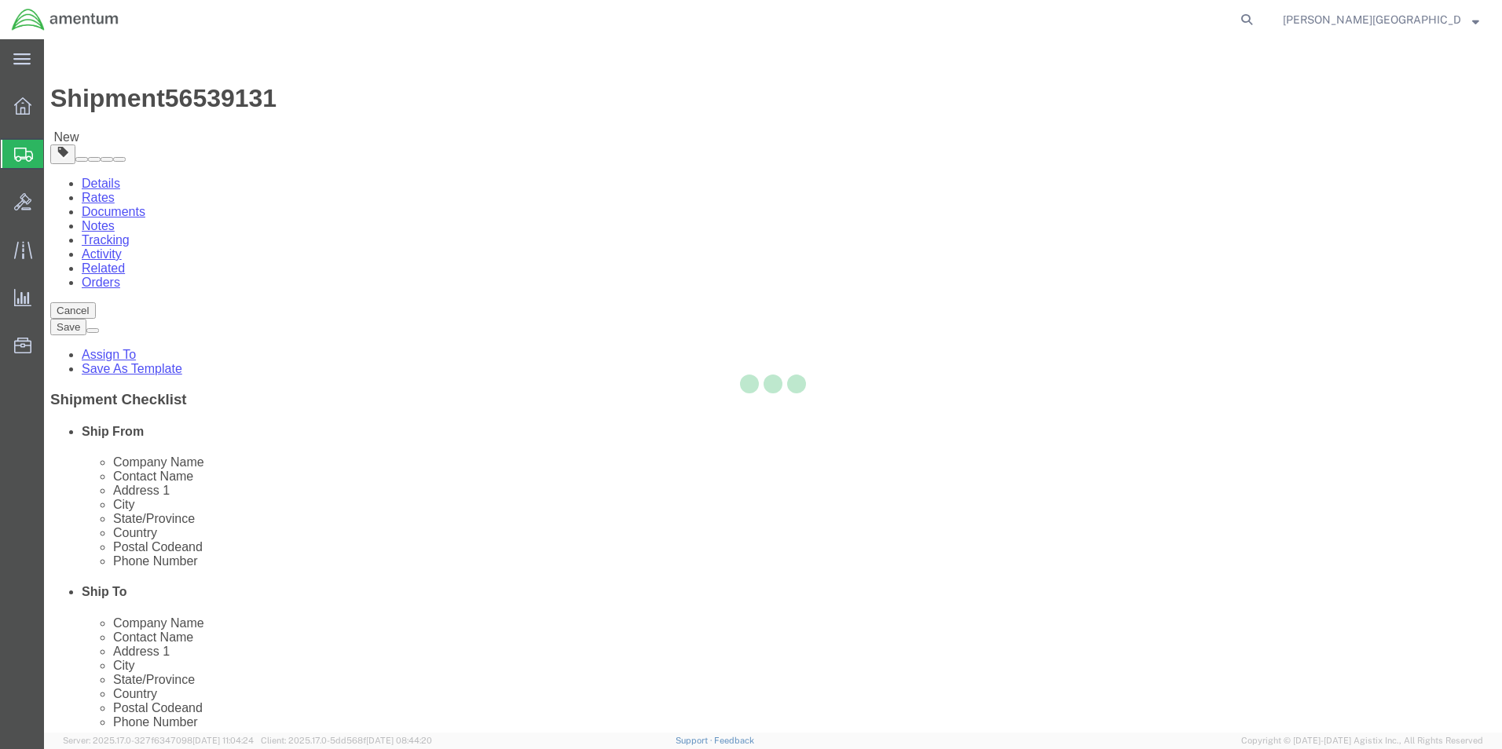
select select "CBOX"
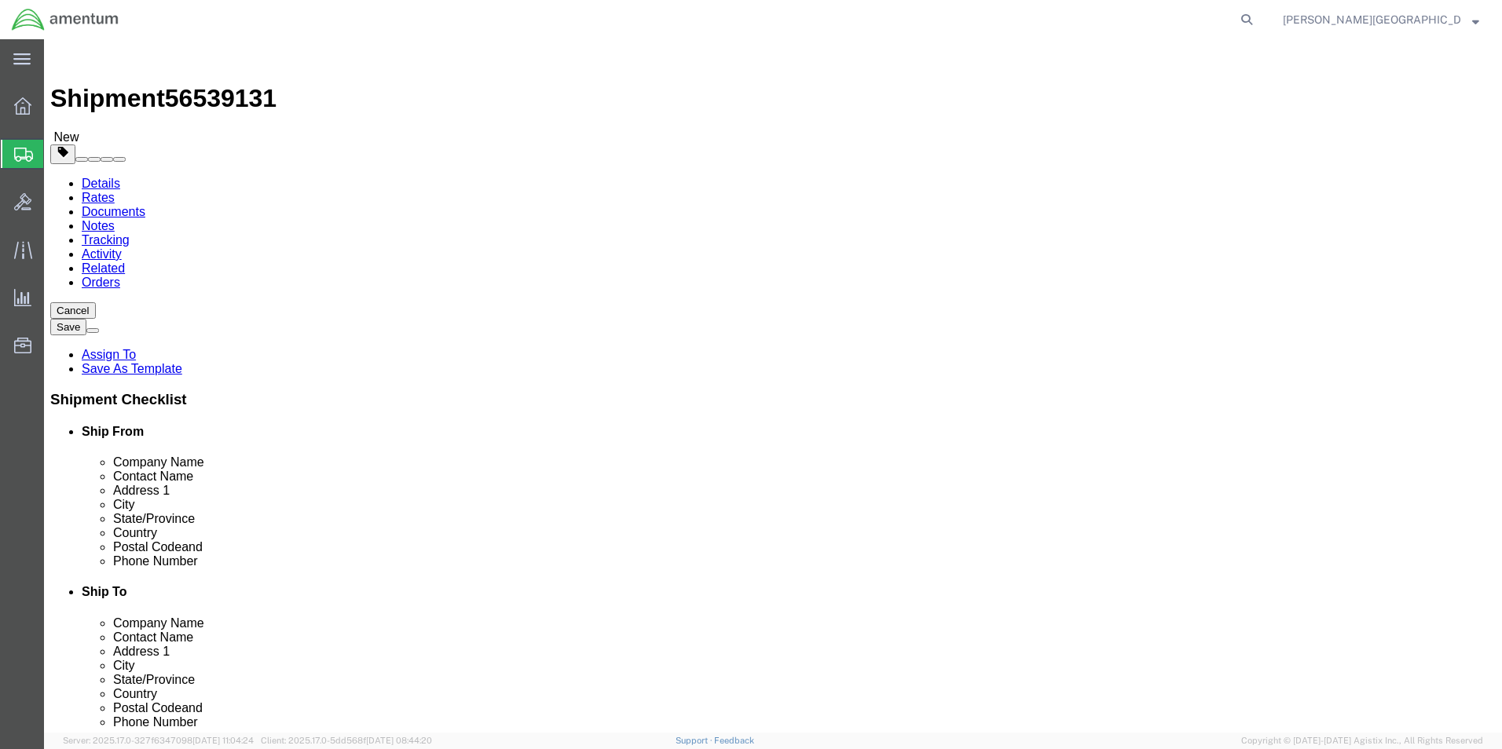
click input "text"
type input "52"
type input "34"
type input "23"
click input "0.00"
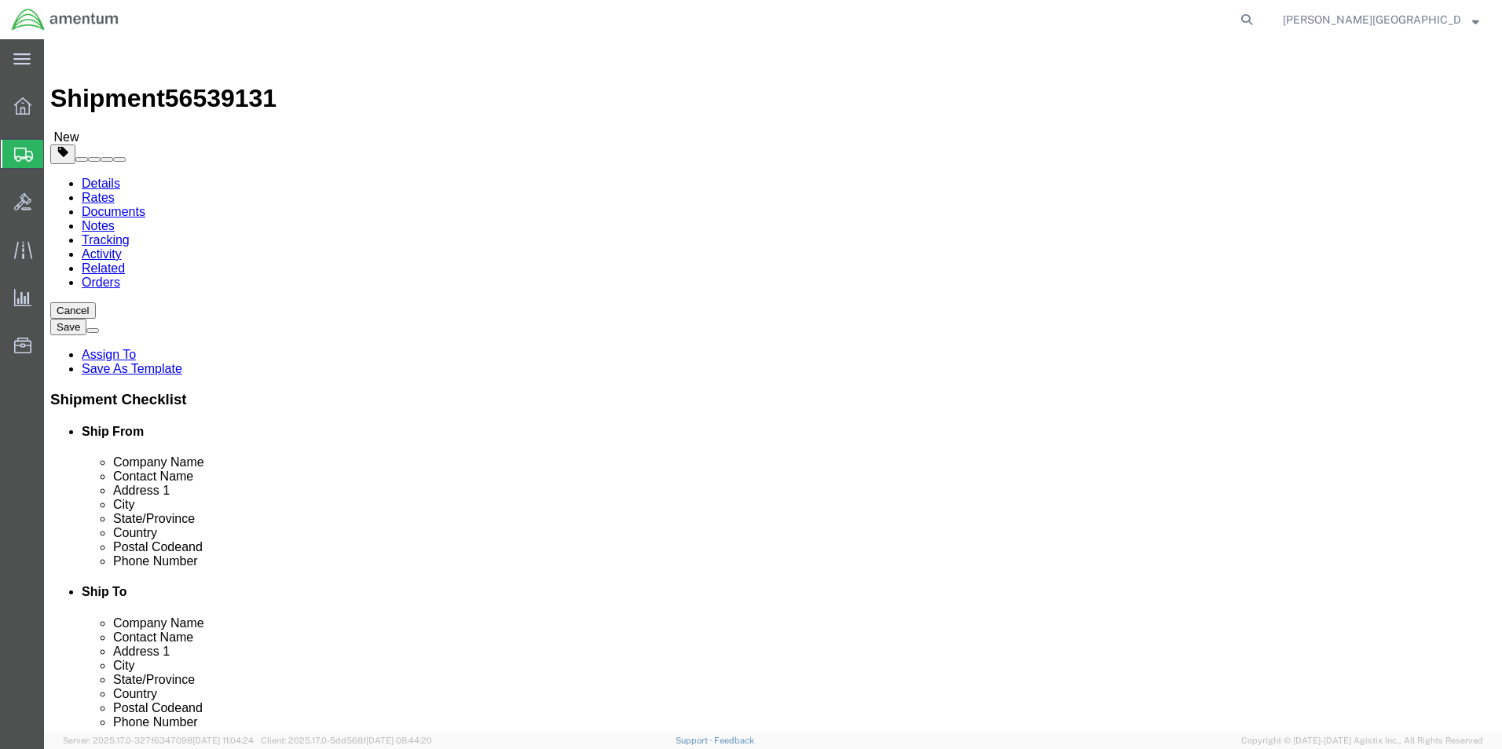
type input "250.00"
click link "Add Content"
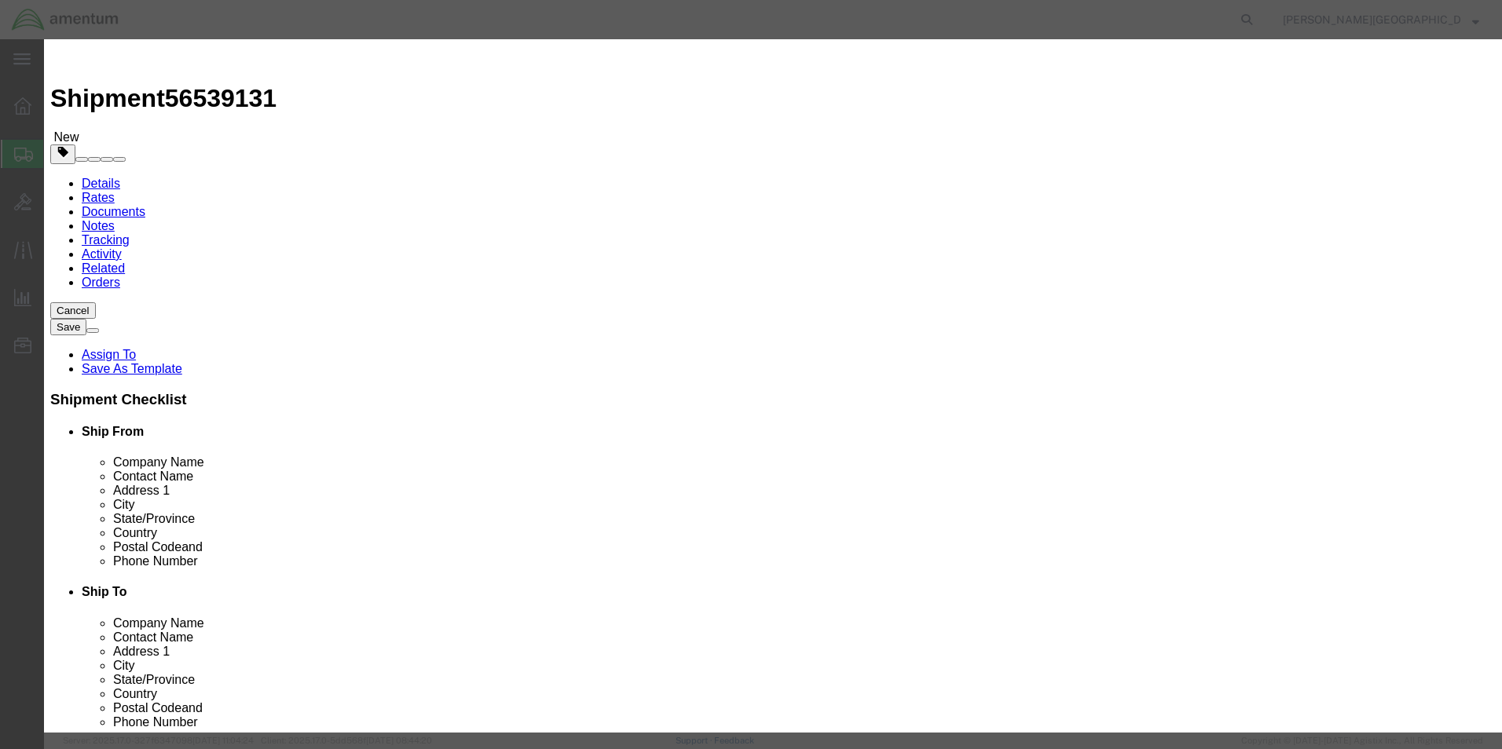
click button "Close"
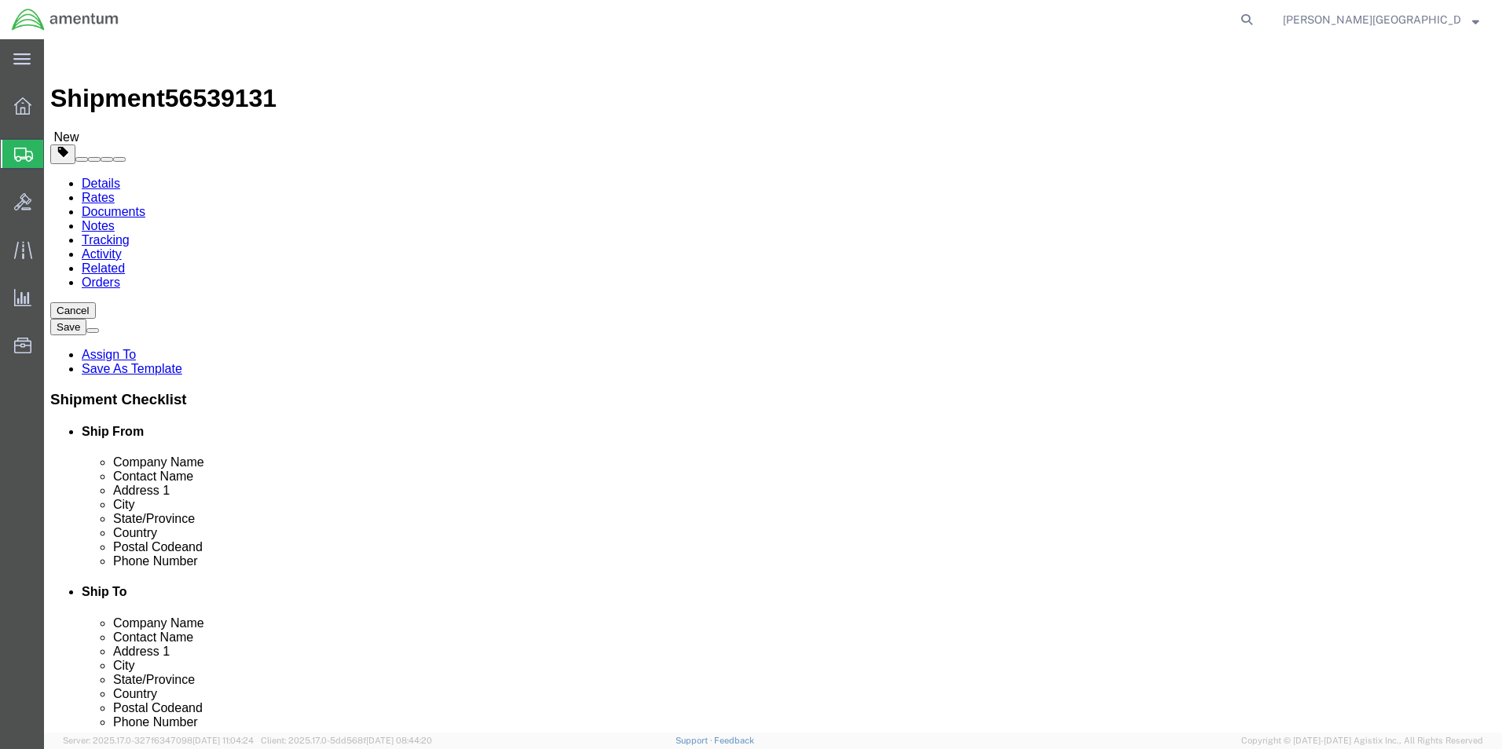
click select "Select Bale(s) Basket(s) Bolt(s) Bottle(s) Buckets Bulk Bundle(s) Can(s) Cardbo…"
select select "POST"
click select "Select Bale(s) Basket(s) Bolt(s) Bottle(s) Buckets Bulk Bundle(s) Can(s) Cardbo…"
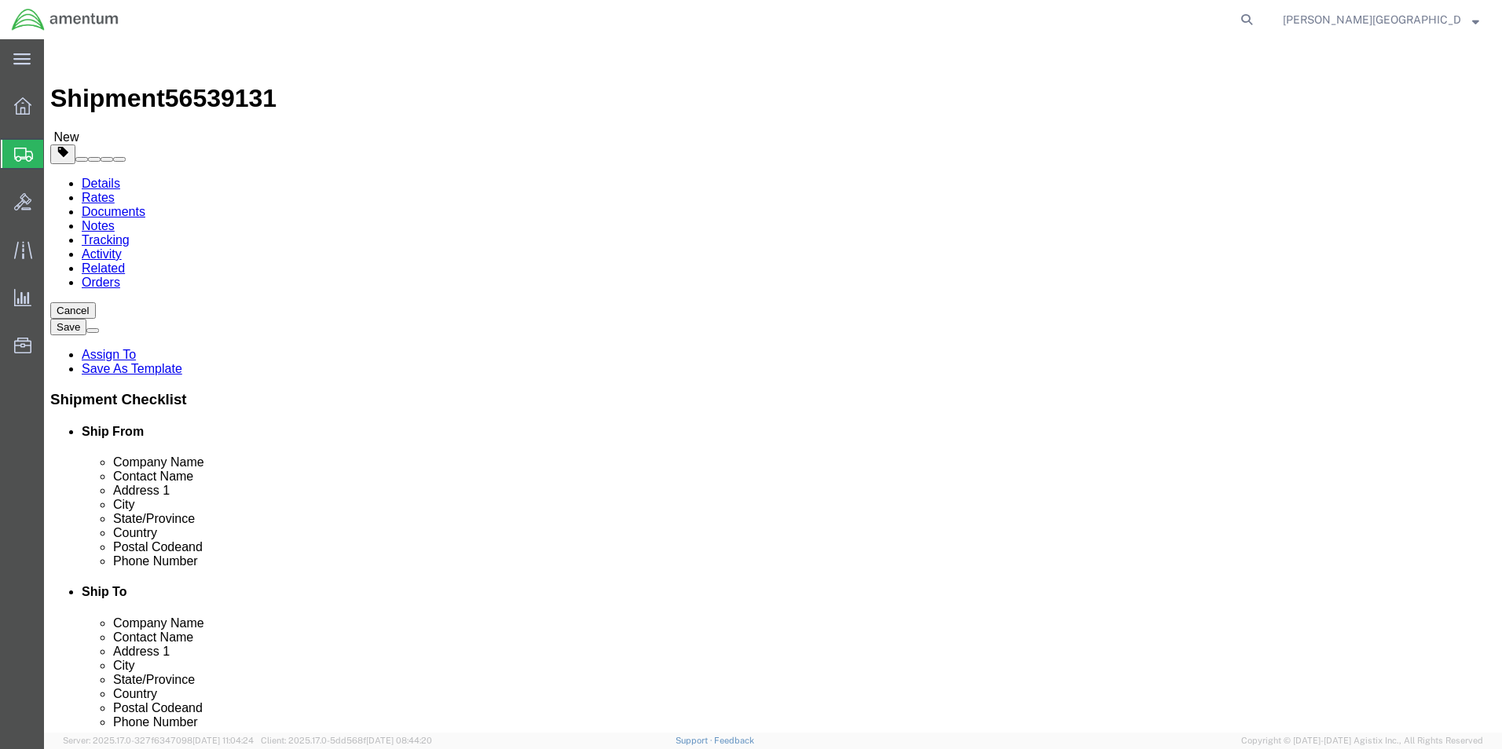
click link "Add Content"
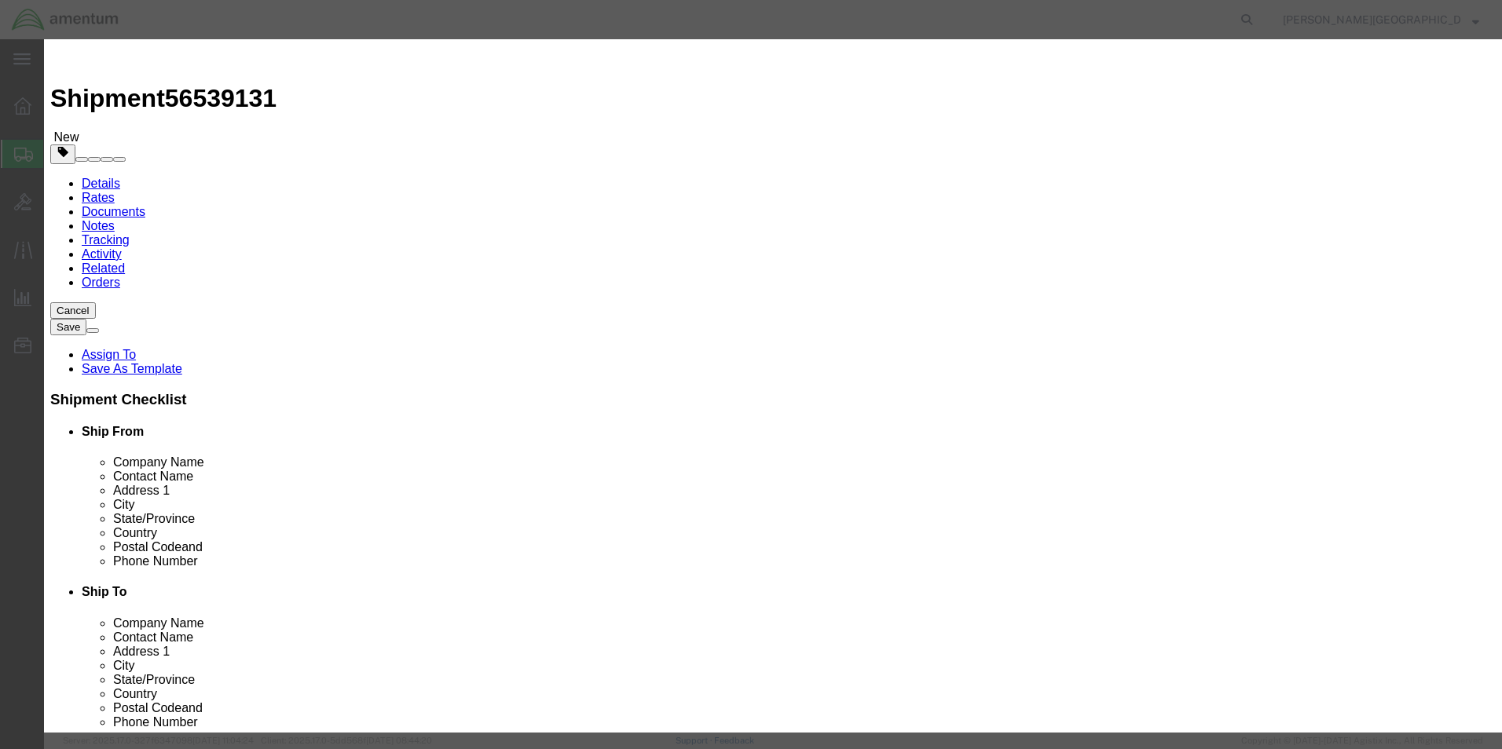
click input "text"
type input "Battery Power Supply"
click textarea
paste textarea "012898-0001001"
type textarea "PN: TI2500GPU-24 SN: 012898-0001001"
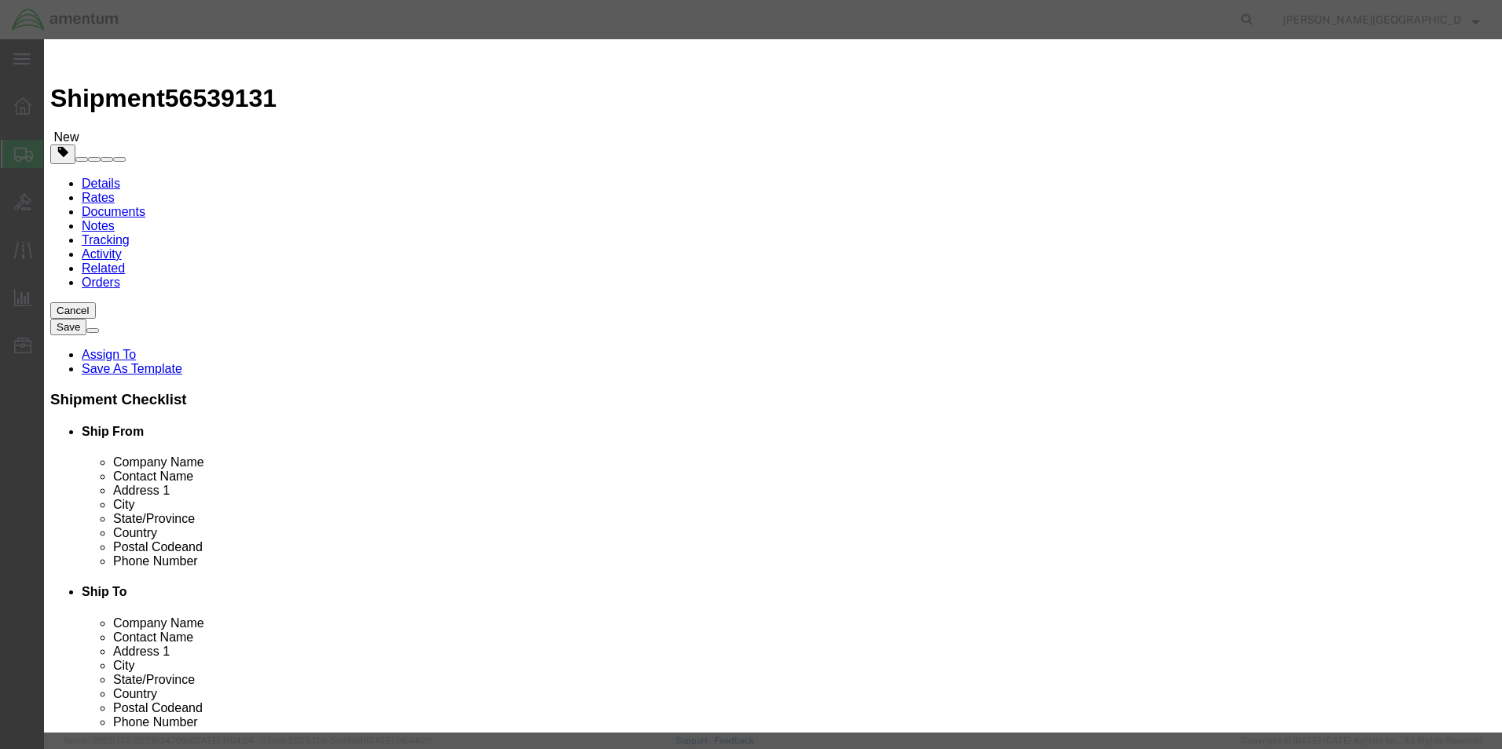
click input "0"
type input "1"
click input "text"
type input "13000.00"
click select "Select 50 55 60 65 70 85 92.5 100 125 175 250 300 400"
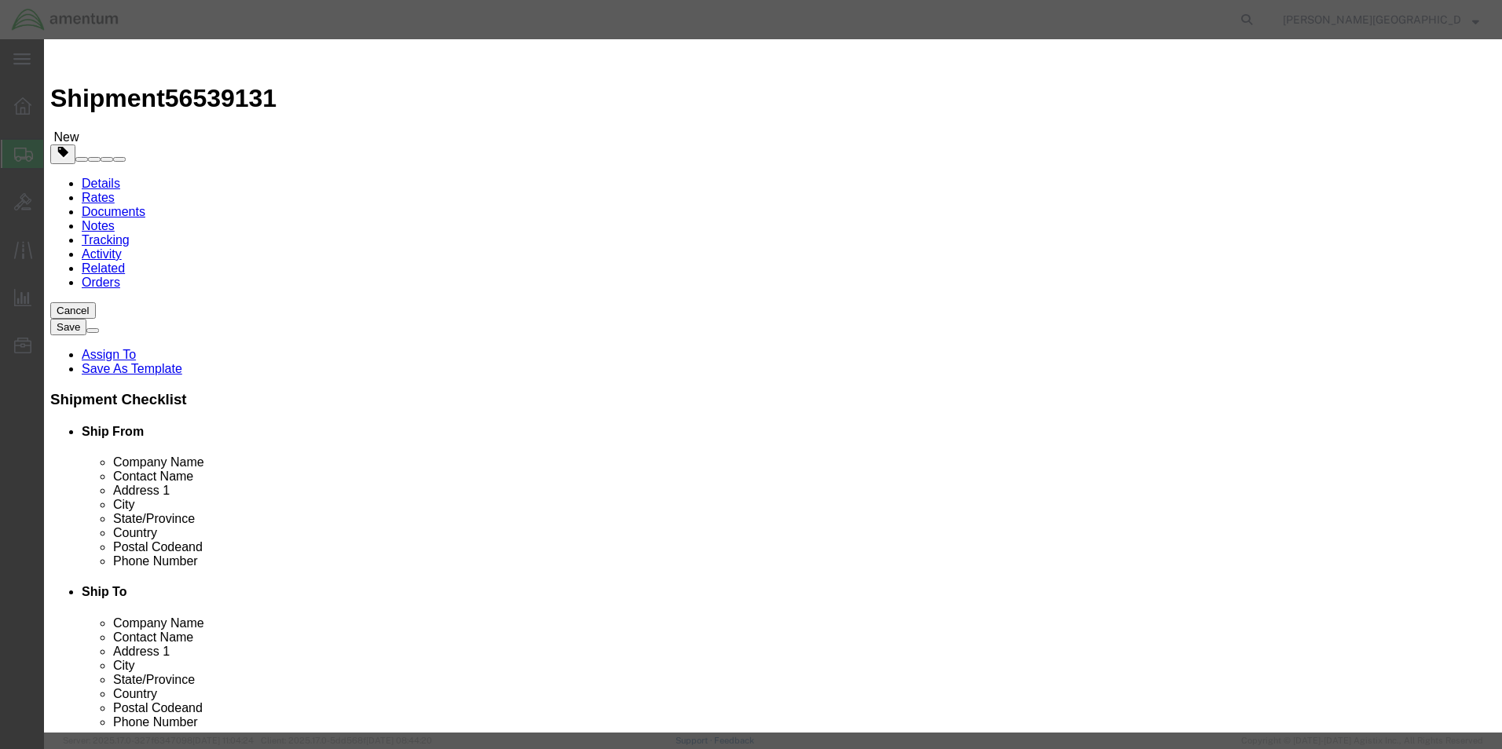
select select "92.5"
click select "Select 50 55 60 65 70 85 92.5 100 125 175 250 300 400"
click button "Save & Close"
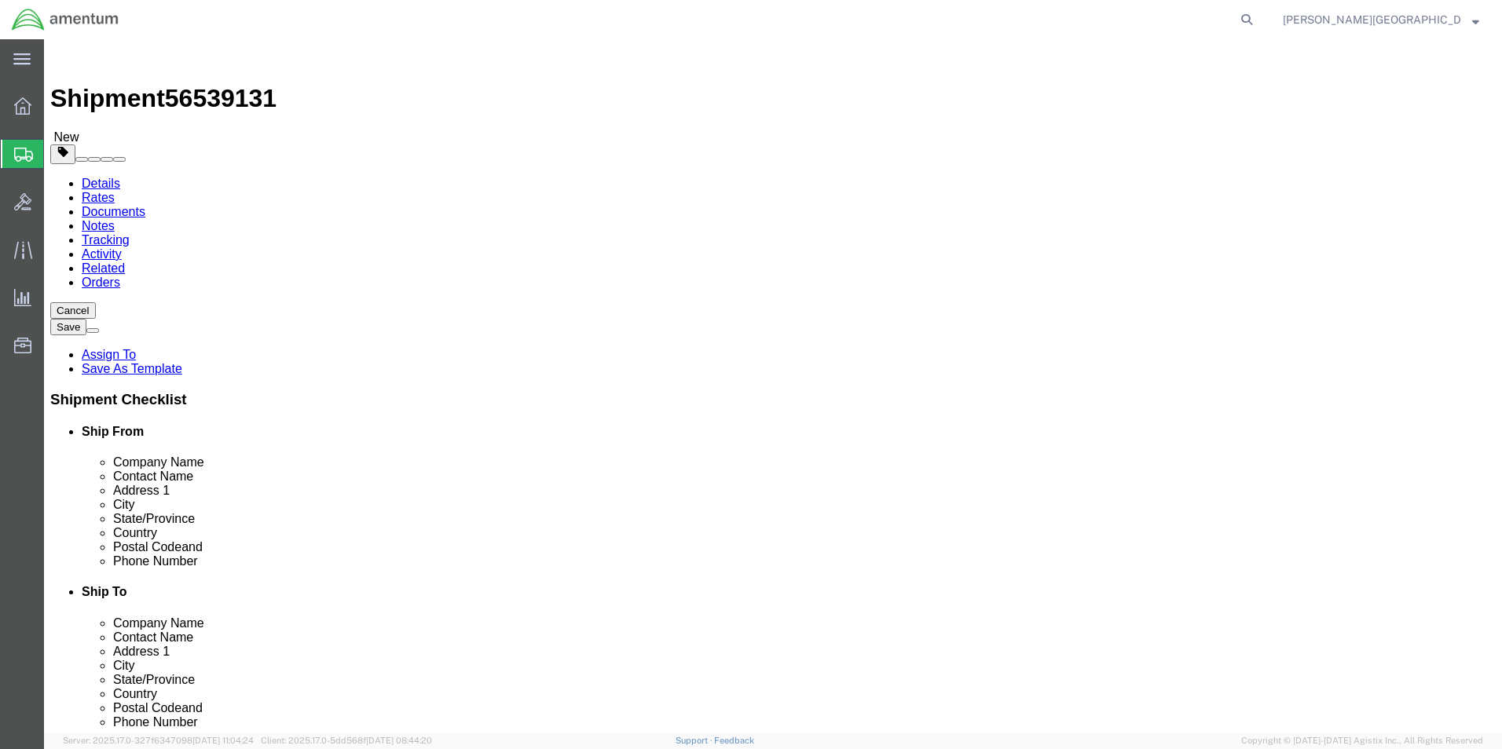
click button "Previous"
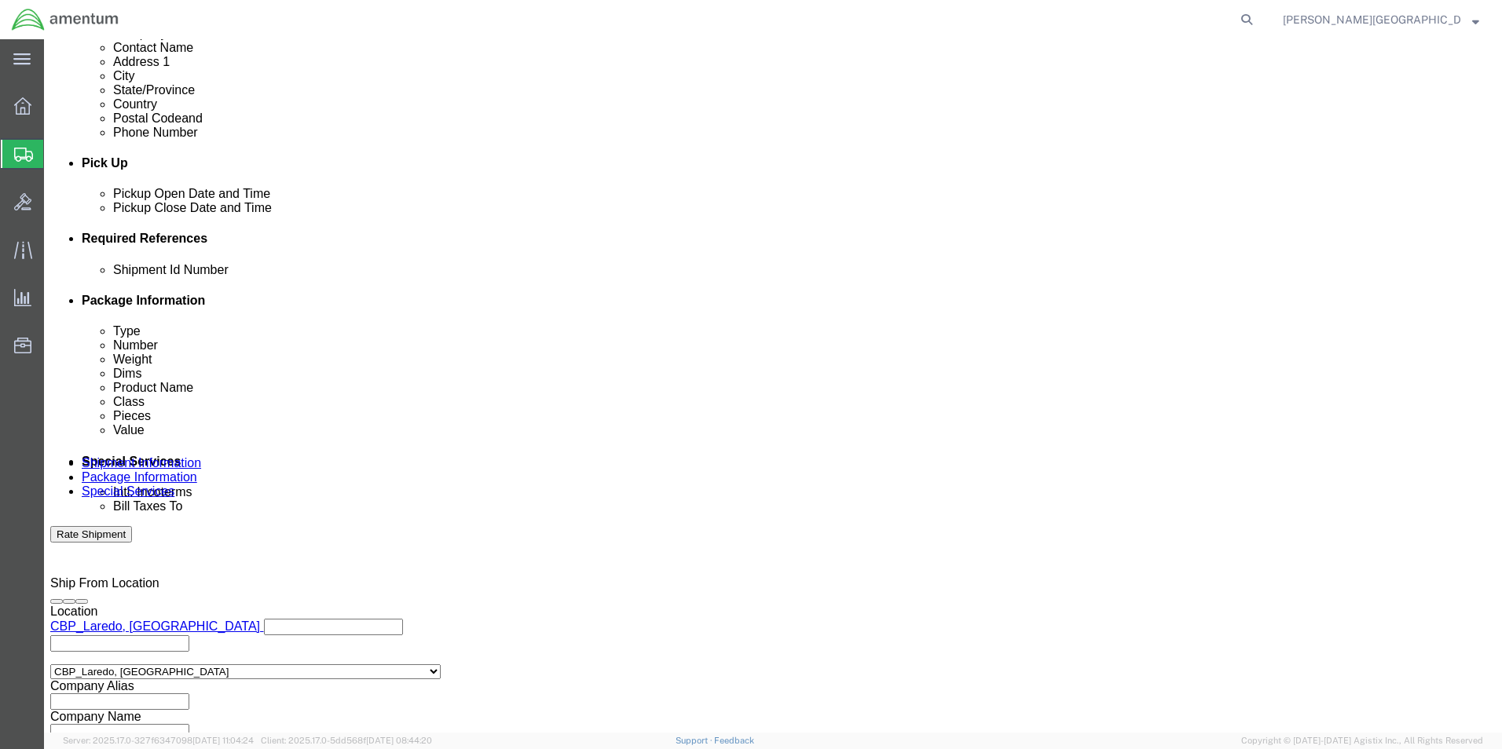
scroll to position [628, 0]
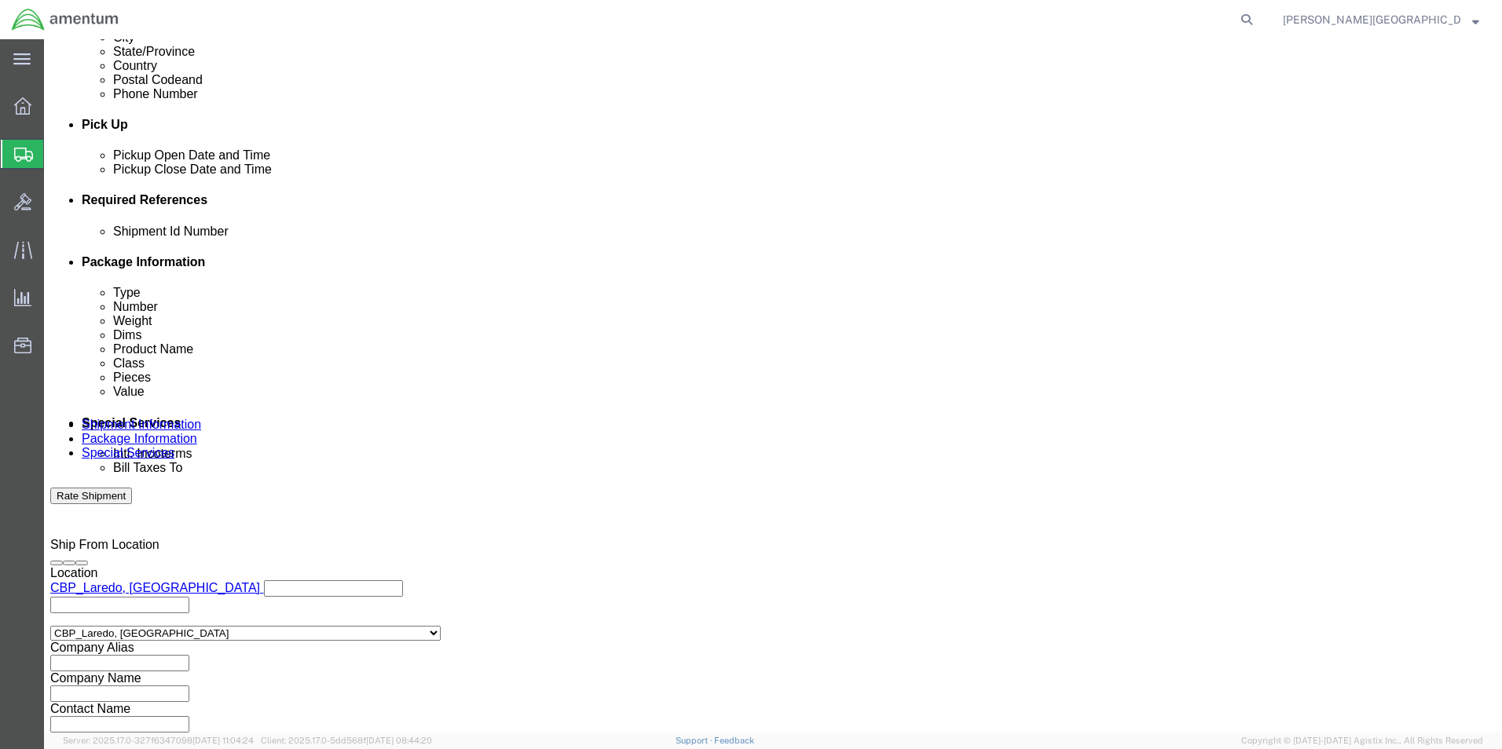
click input "text"
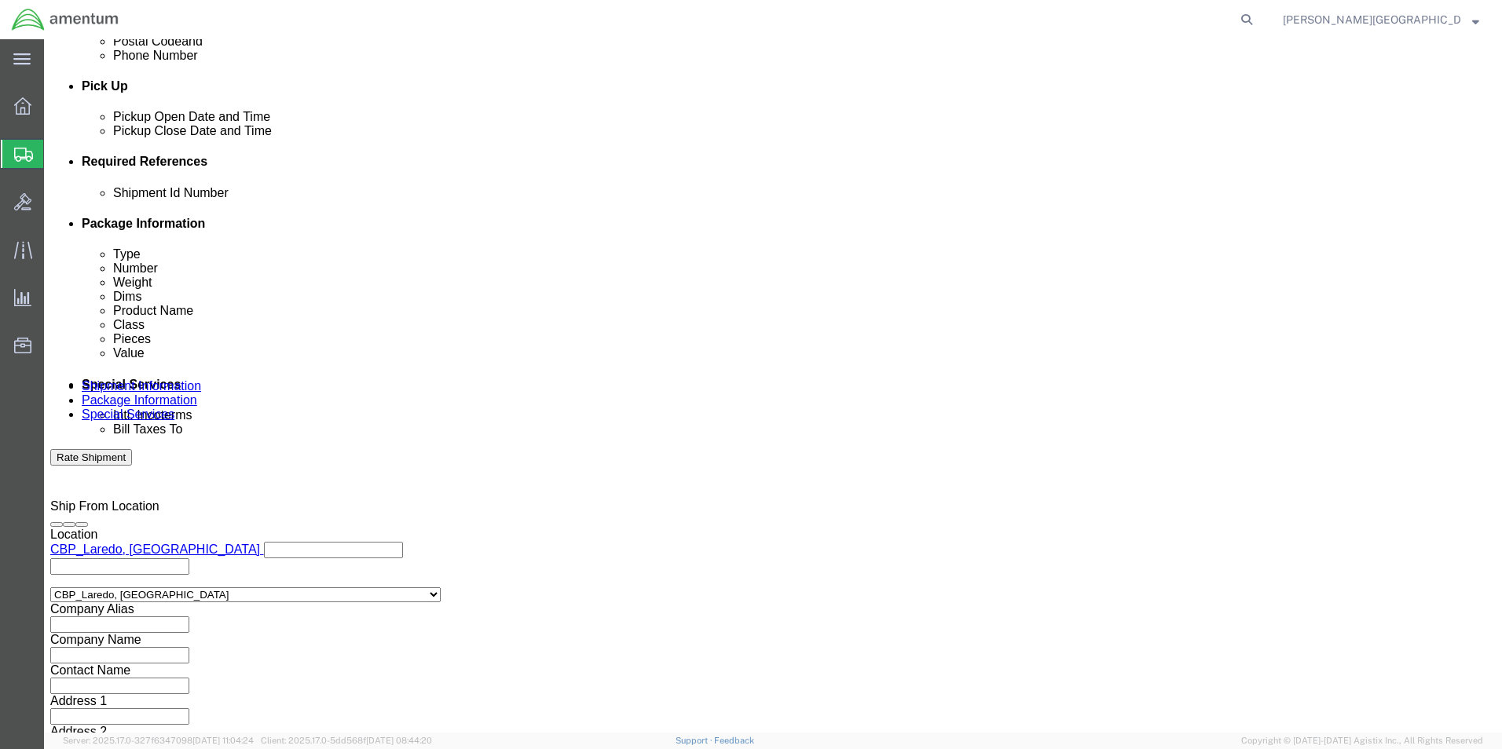
scroll to position [685, 0]
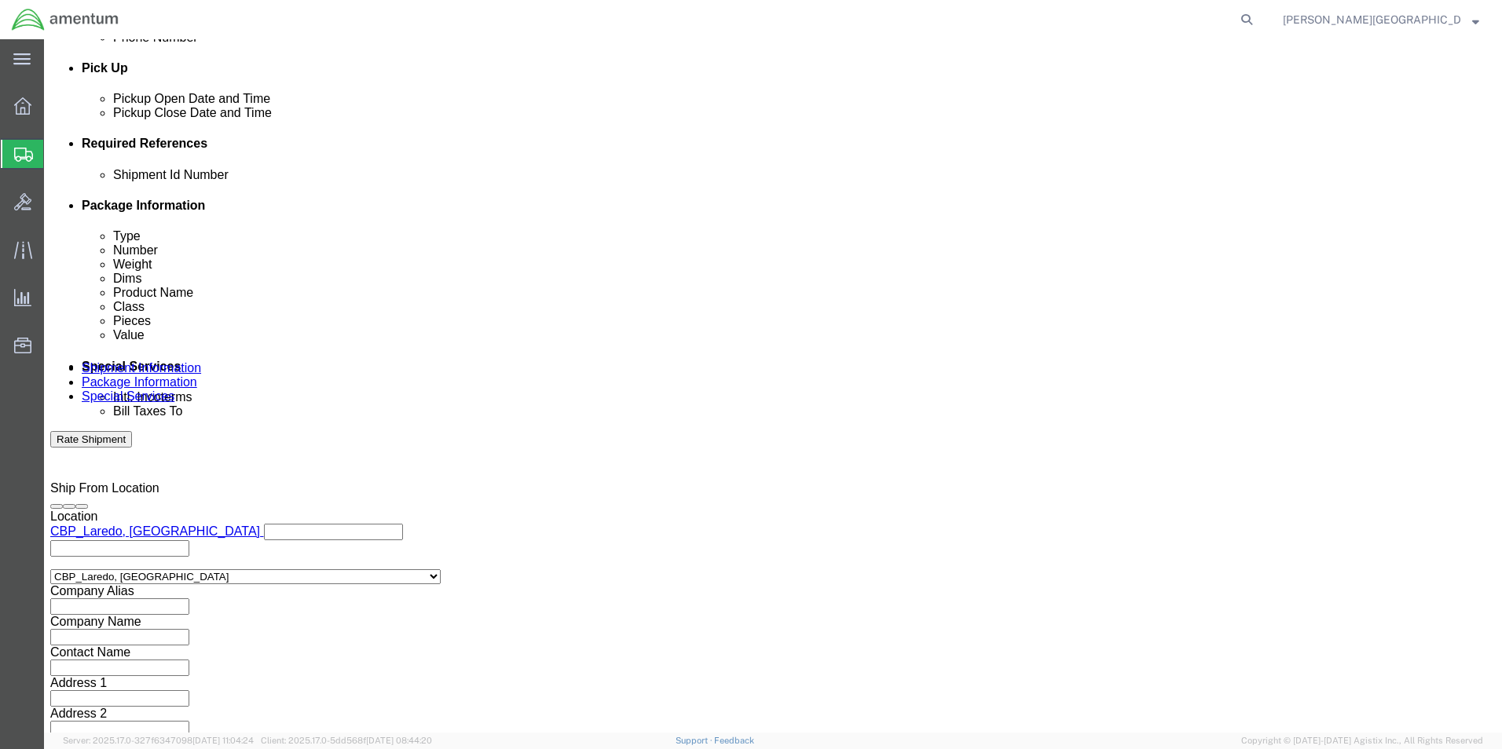
type input "56539131"
click button "Continue"
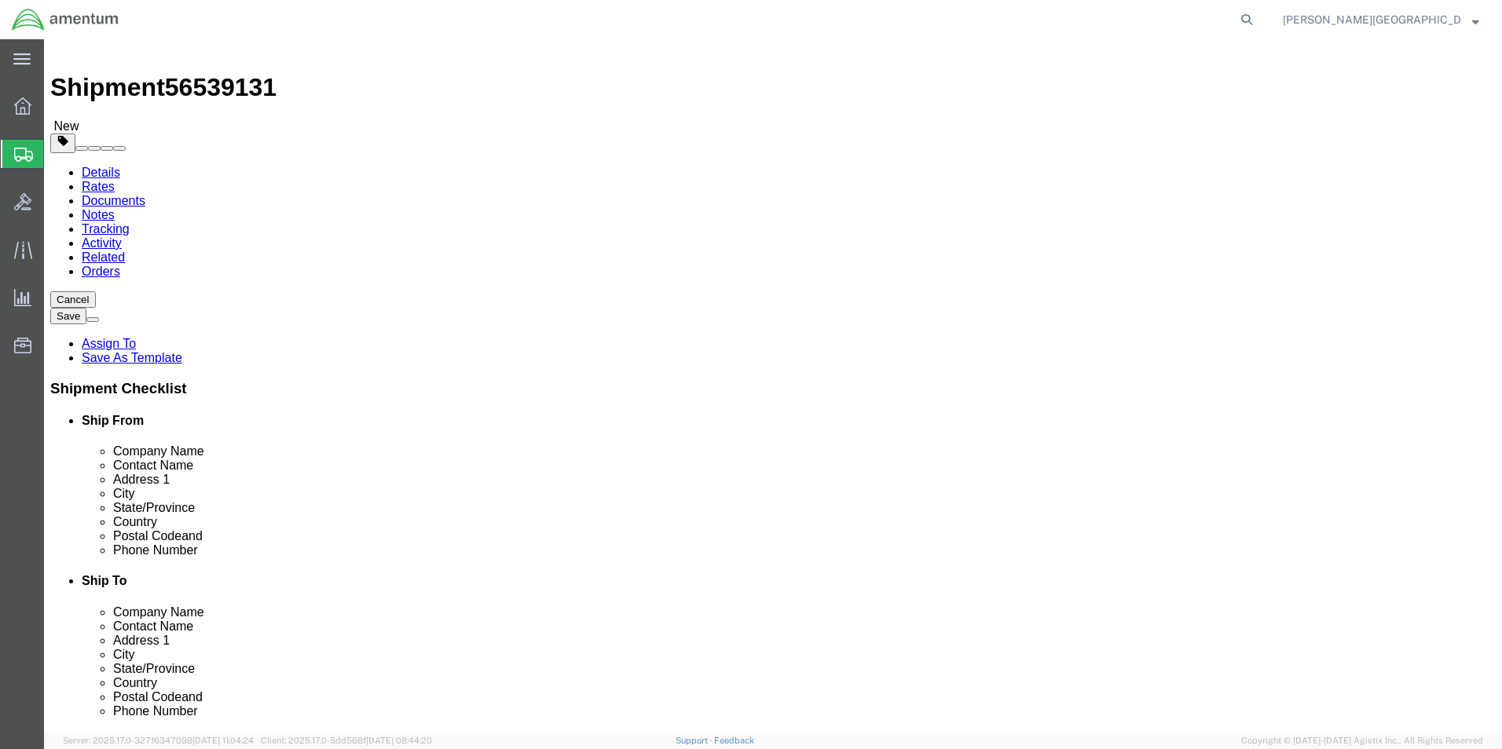
click button "Continue"
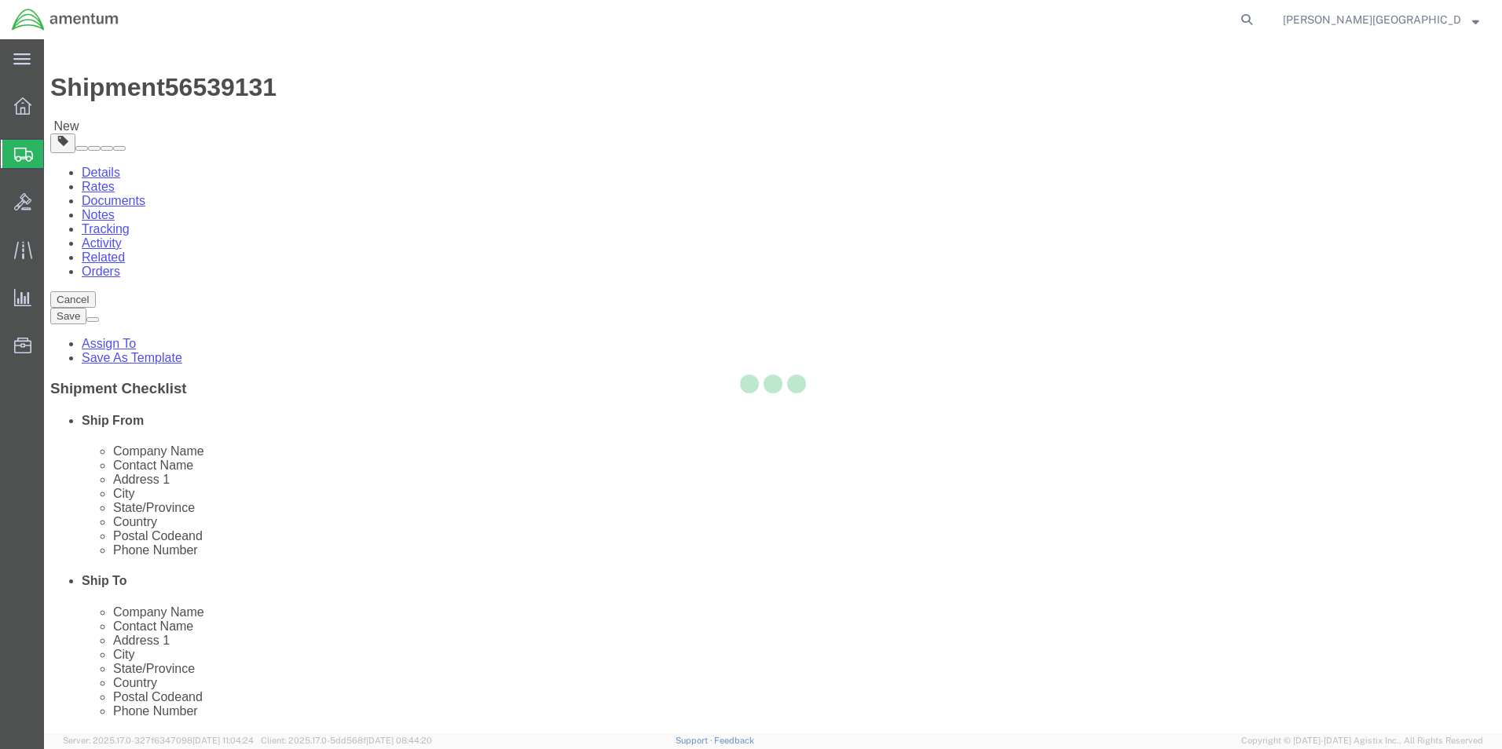
select select
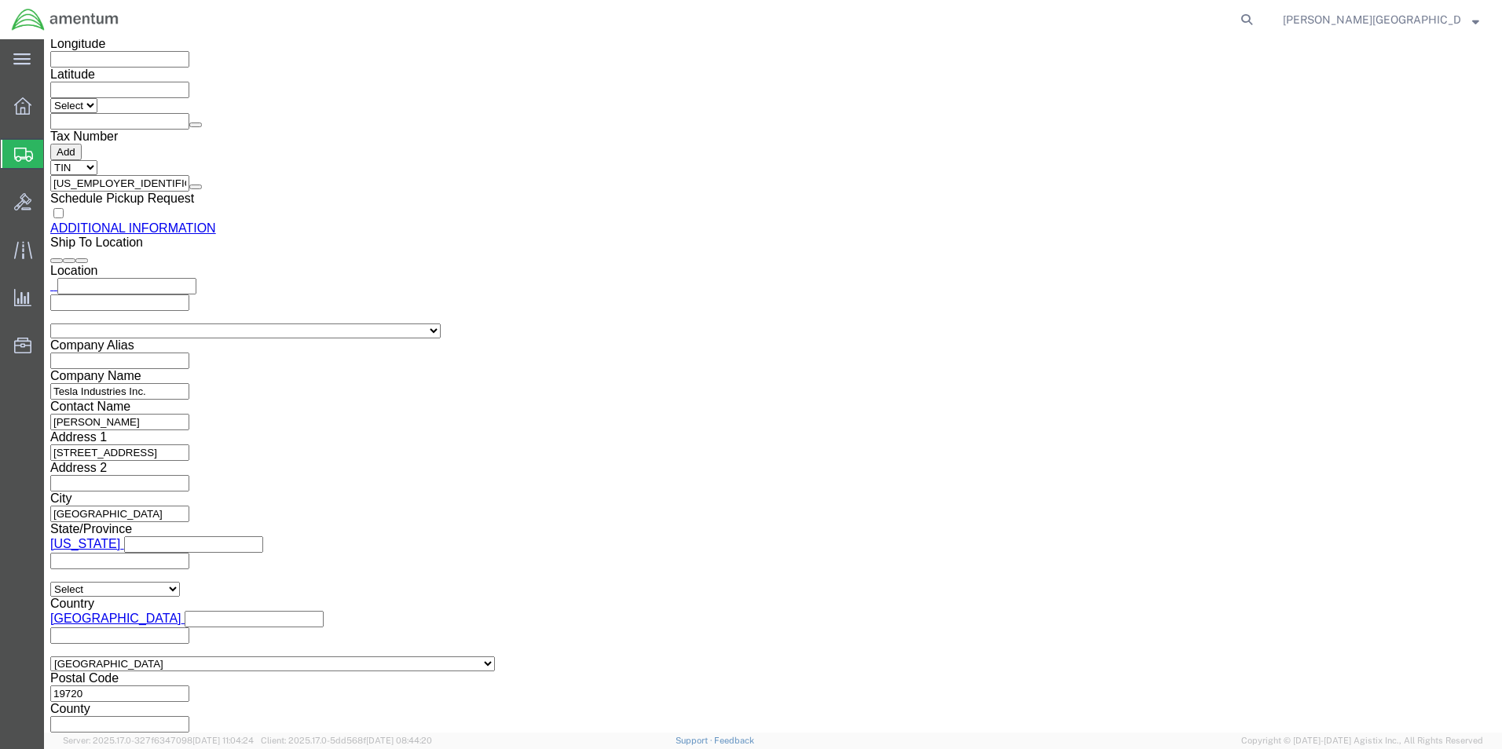
scroll to position [1824, 0]
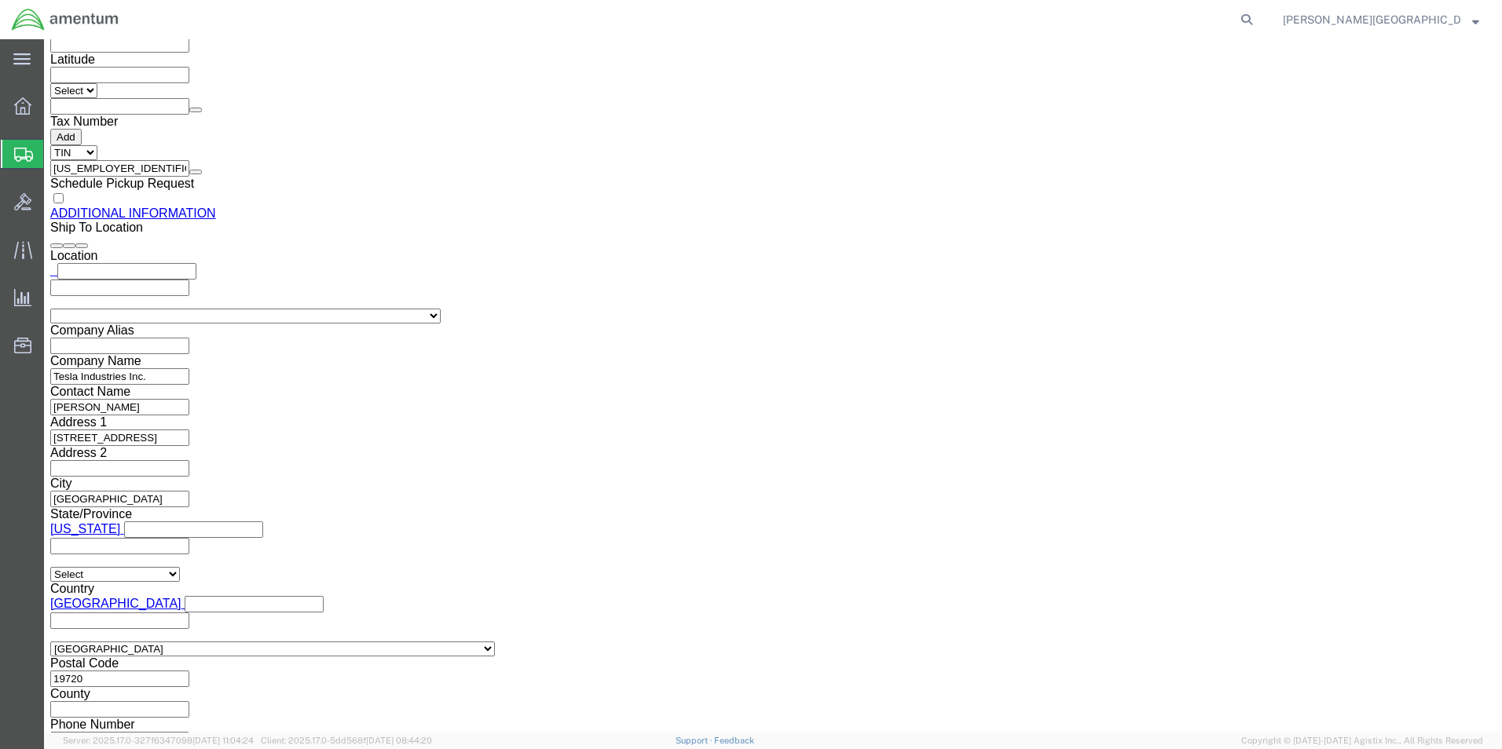
click button "Rate Shipment"
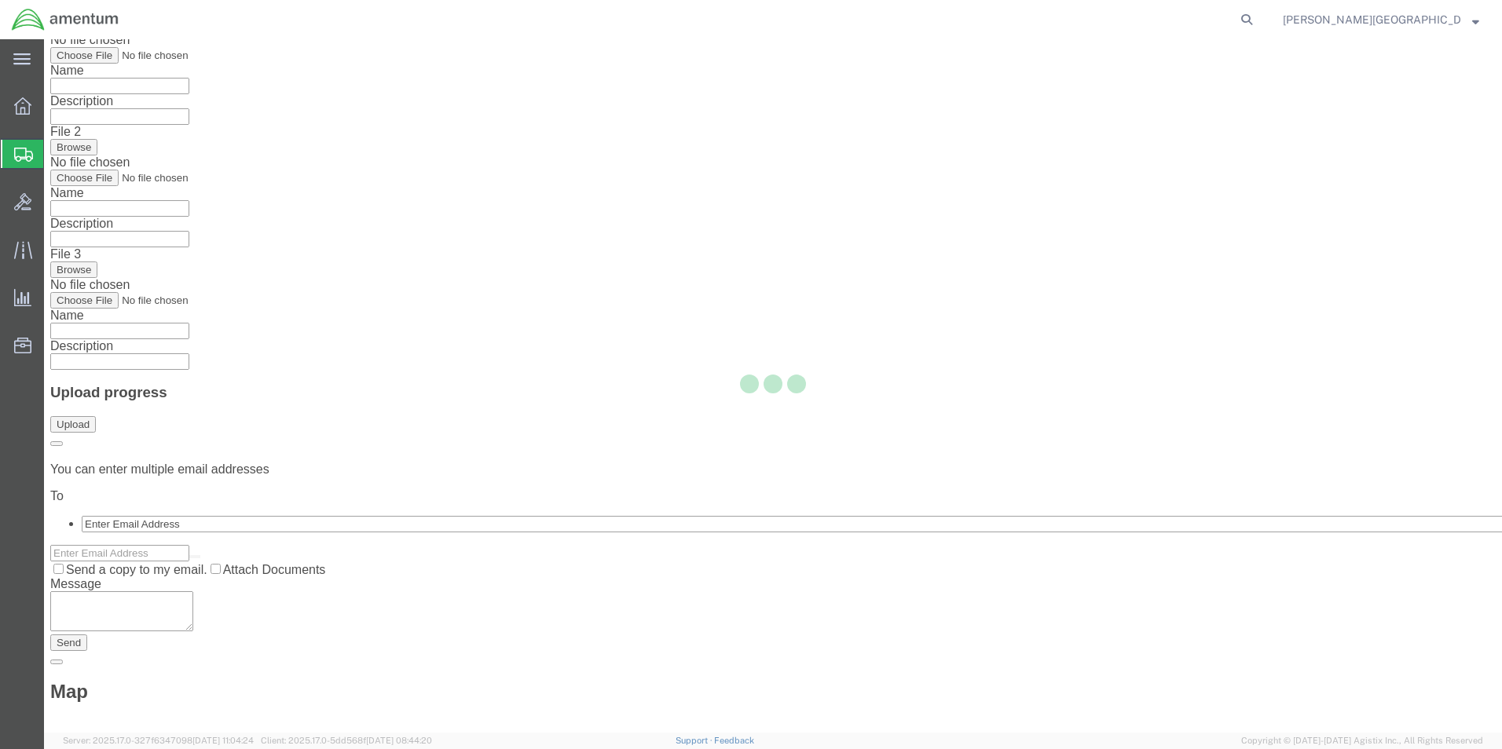
scroll to position [0, 0]
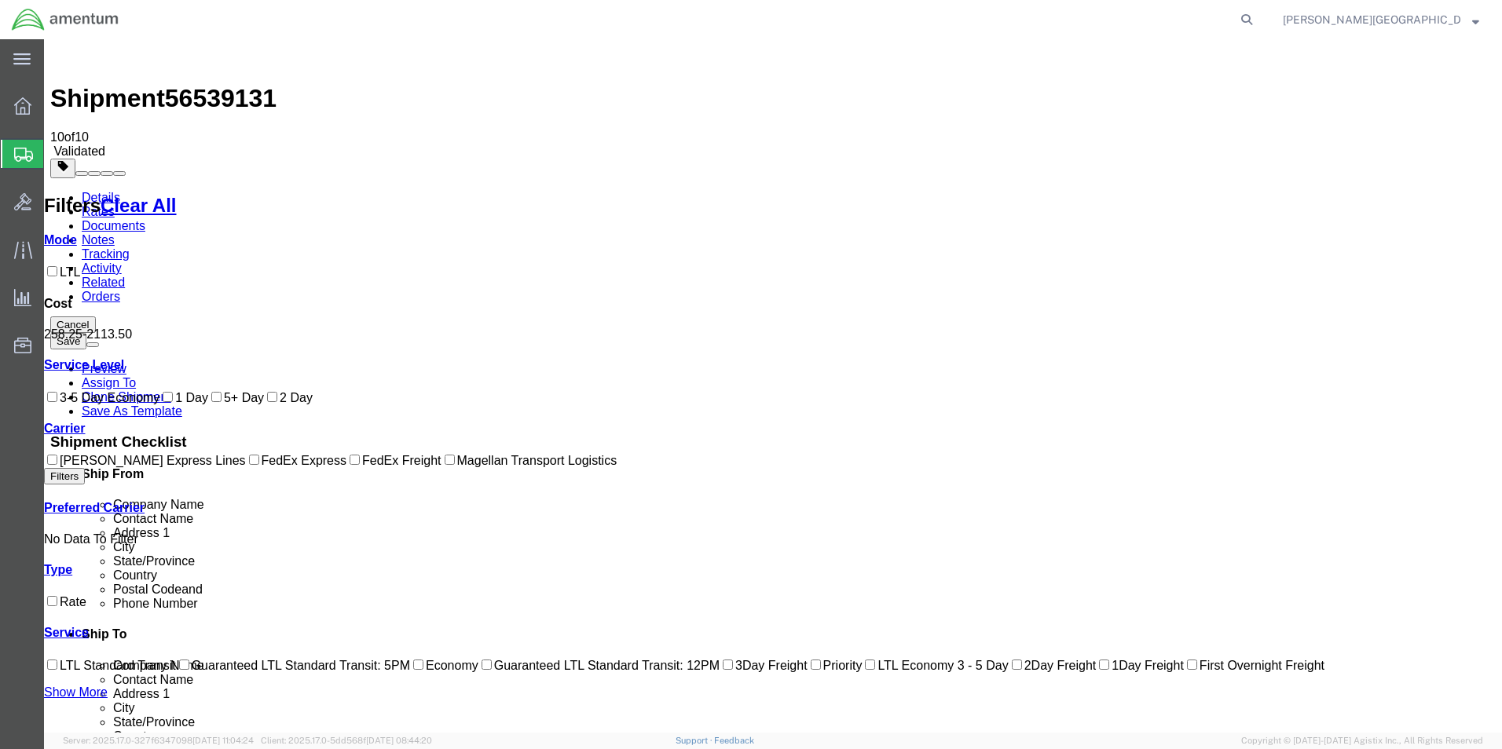
checkbox input "true"
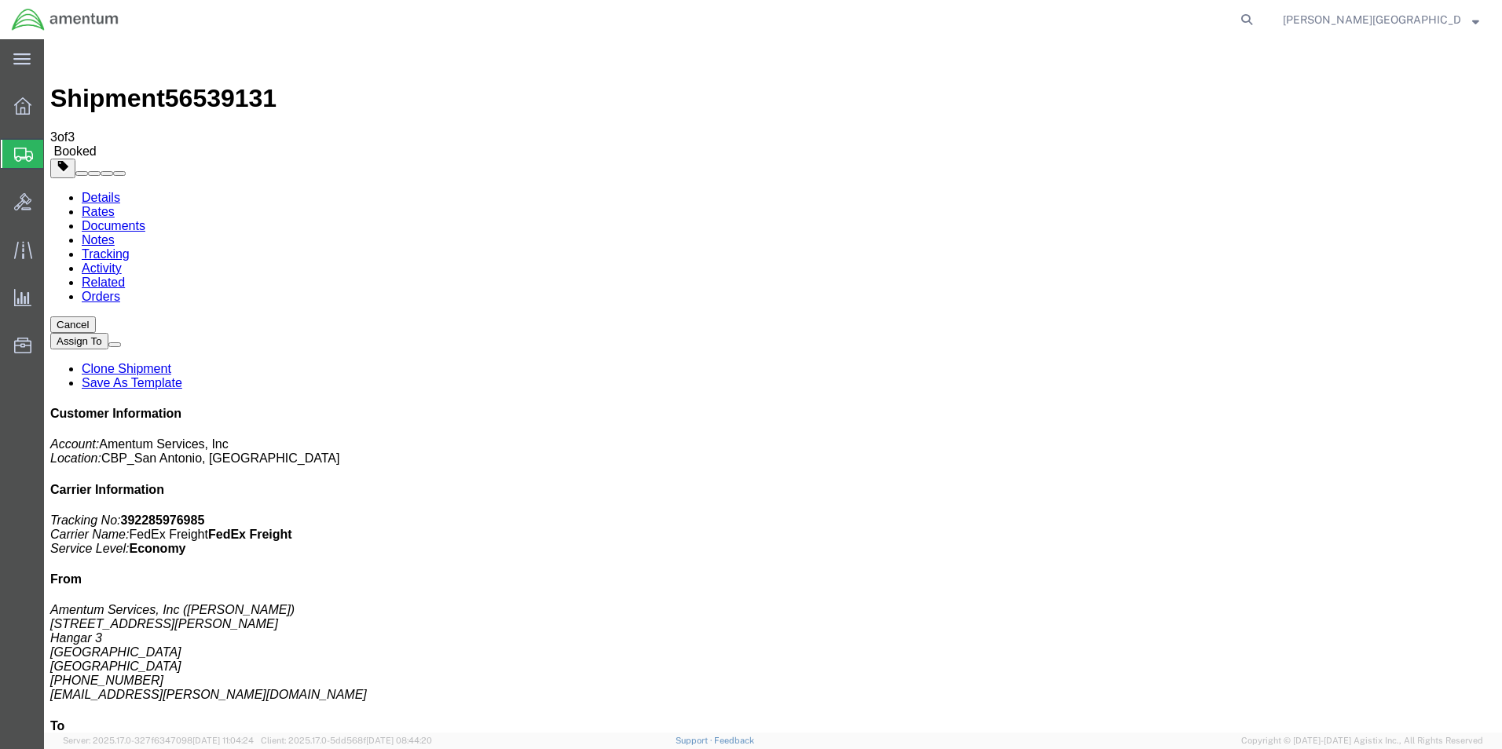
drag, startPoint x: 649, startPoint y: 277, endPoint x: 687, endPoint y: 323, distance: 59.7
